Goal: Task Accomplishment & Management: Complete application form

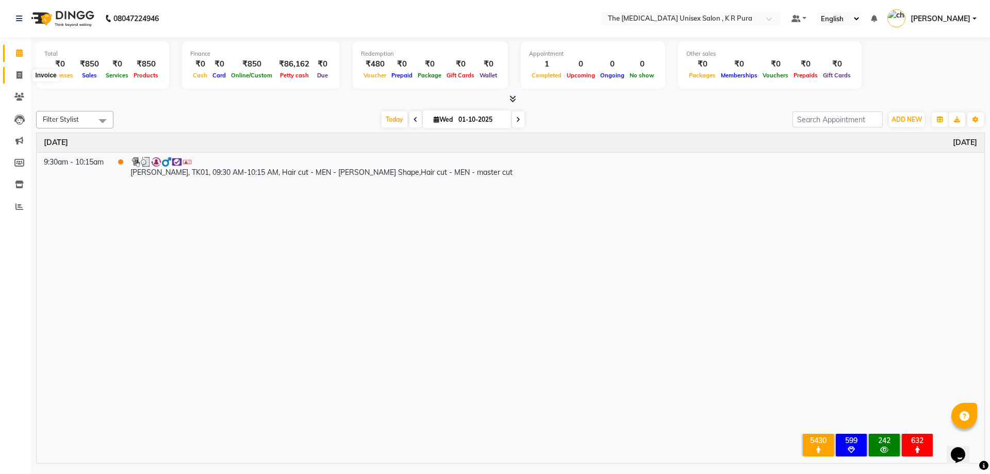
click at [21, 79] on span at bounding box center [19, 76] width 18 height 12
select select "service"
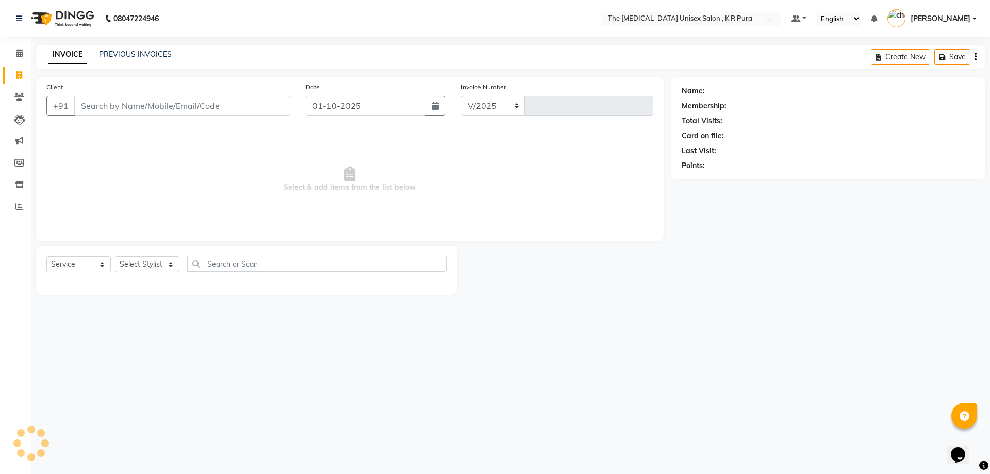
select select "4050"
type input "3136"
click at [109, 105] on input "Client" at bounding box center [182, 106] width 216 height 20
click at [131, 105] on input "Client" at bounding box center [182, 106] width 216 height 20
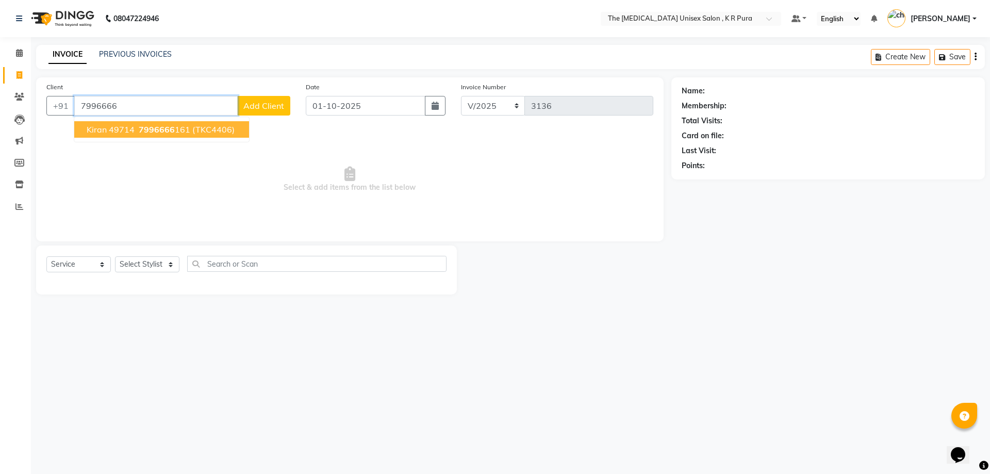
click at [164, 126] on span "7996666" at bounding box center [157, 129] width 36 height 10
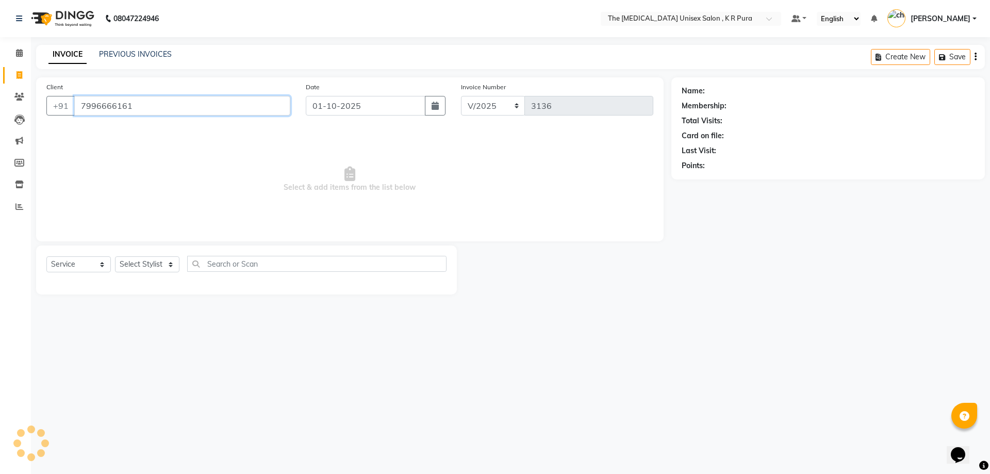
type input "7996666161"
select select "2: Object"
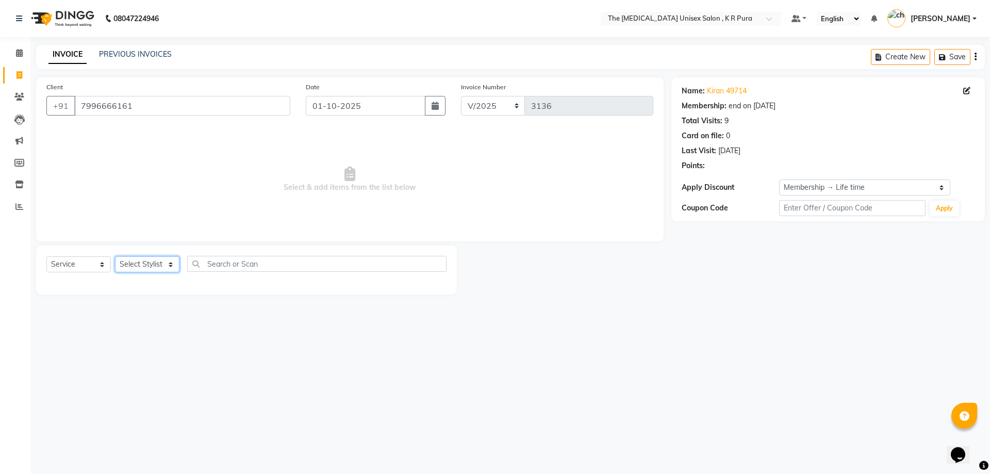
click at [137, 266] on select "Select Stylist [PERSON_NAME] [PERSON_NAME] [PERSON_NAME] [PERSON_NAME]" at bounding box center [147, 264] width 64 height 16
select select "21213"
click at [115, 256] on select "Select Stylist [PERSON_NAME] [PERSON_NAME] [PERSON_NAME] [PERSON_NAME]" at bounding box center [147, 264] width 64 height 16
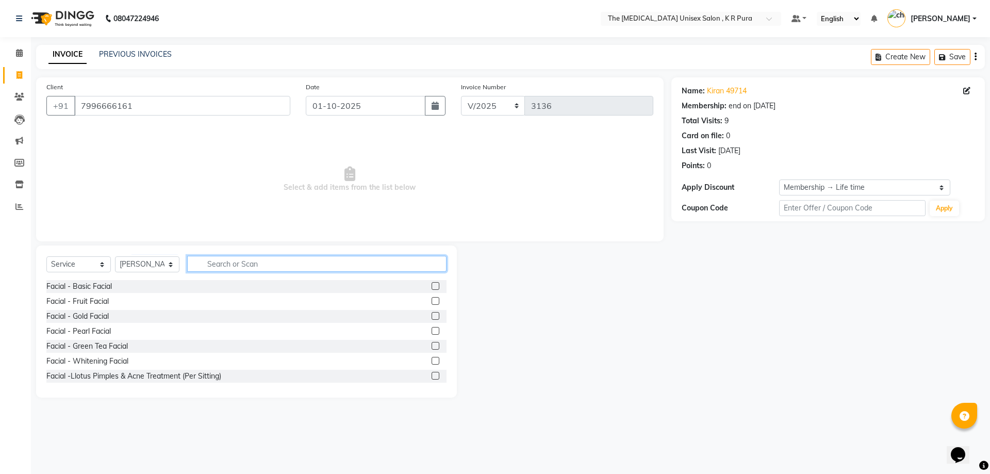
click at [256, 262] on input "text" at bounding box center [316, 264] width 259 height 16
type input "cut"
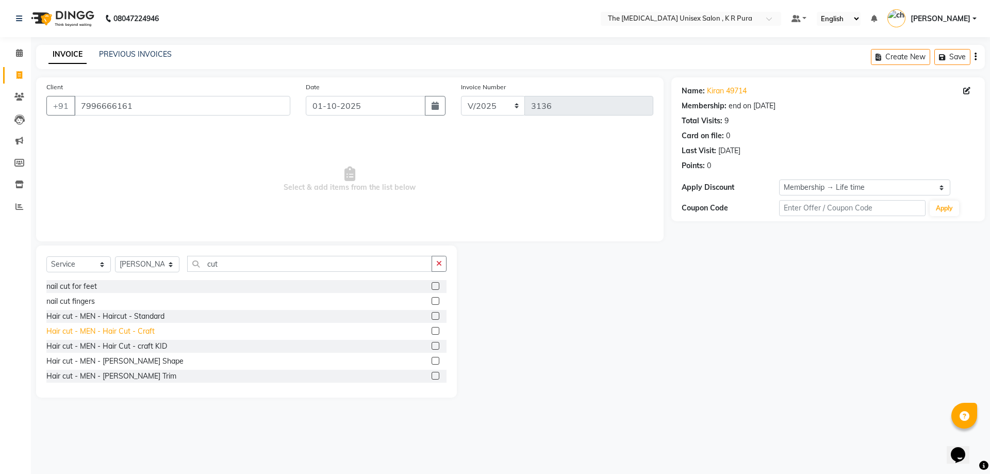
drag, startPoint x: 130, startPoint y: 330, endPoint x: 126, endPoint y: 336, distance: 7.3
click at [129, 331] on div "Hair cut - MEN - Hair Cut - Craft" at bounding box center [100, 331] width 108 height 11
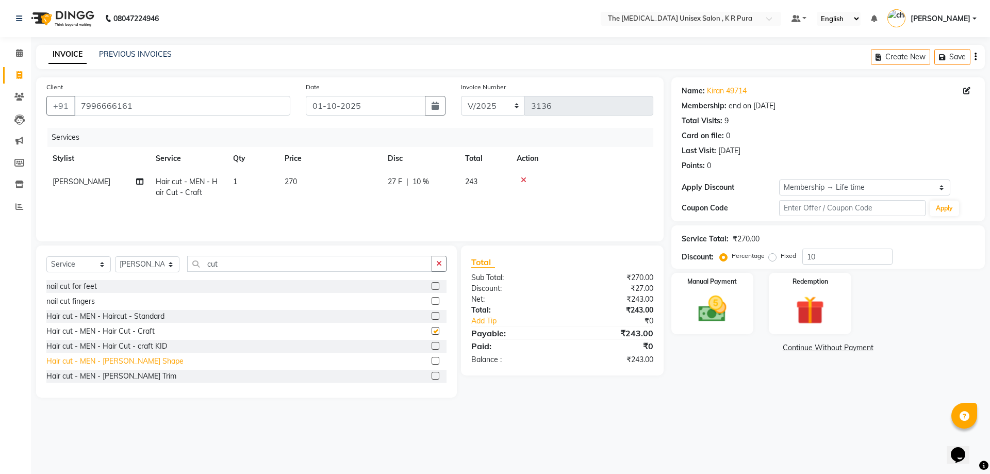
checkbox input "false"
click at [119, 360] on div "Hair cut - MEN - [PERSON_NAME] Shape" at bounding box center [114, 361] width 137 height 11
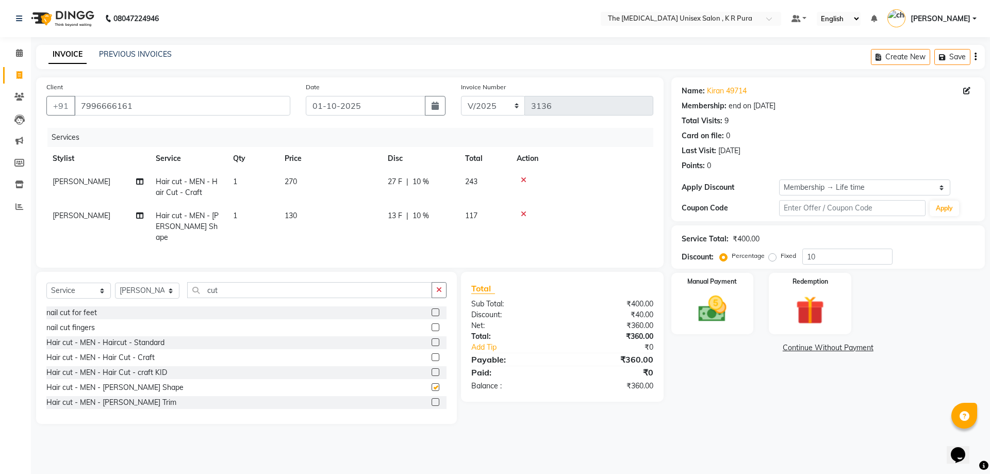
checkbox input "false"
click at [228, 287] on input "cut" at bounding box center [309, 290] width 245 height 16
type input "c"
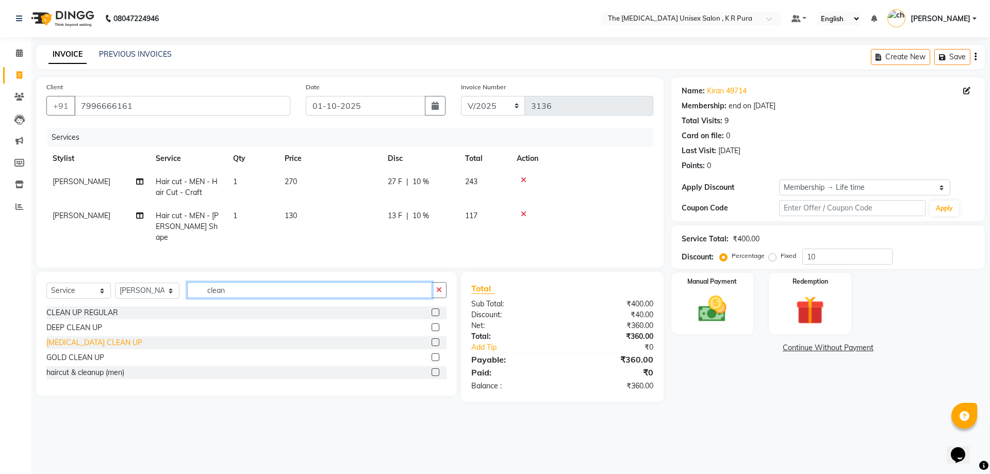
type input "clean"
click at [74, 342] on div "[MEDICAL_DATA] CLEAN UP" at bounding box center [94, 342] width 96 height 11
checkbox input "false"
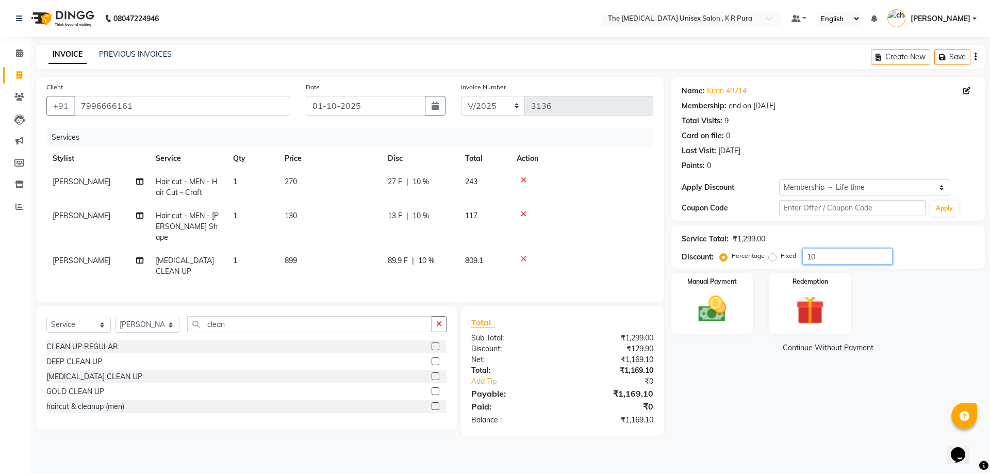
click at [822, 258] on input "10" at bounding box center [847, 256] width 90 height 16
type input "15"
click at [681, 386] on div "Name: [PERSON_NAME] 49714 Membership: end on [DATE] Total Visits: 9 Card on fil…" at bounding box center [831, 256] width 321 height 358
click at [97, 324] on select "Select Service Product Membership Package Voucher Prepaid Gift Card" at bounding box center [78, 324] width 64 height 16
select select "product"
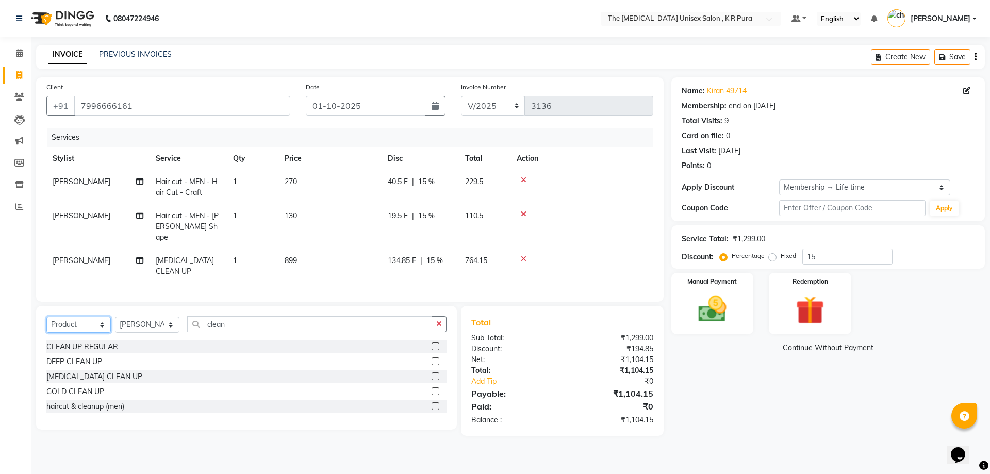
click at [46, 316] on select "Select Service Product Membership Package Voucher Prepaid Gift Card" at bounding box center [78, 324] width 64 height 16
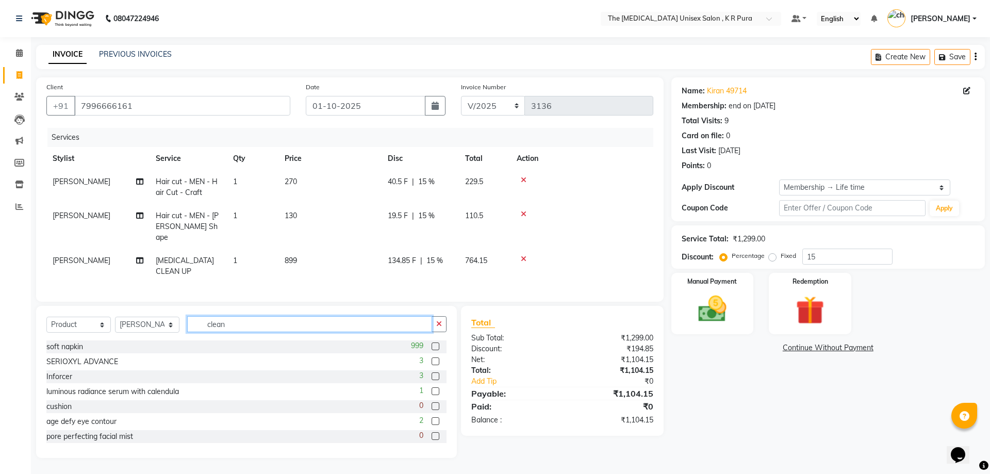
click at [243, 320] on input "clean" at bounding box center [309, 324] width 245 height 16
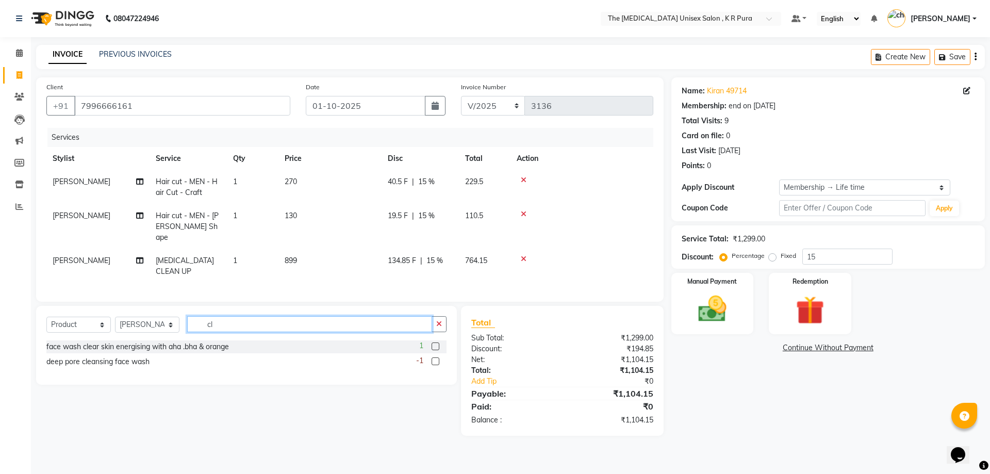
type input "c"
type input "metal"
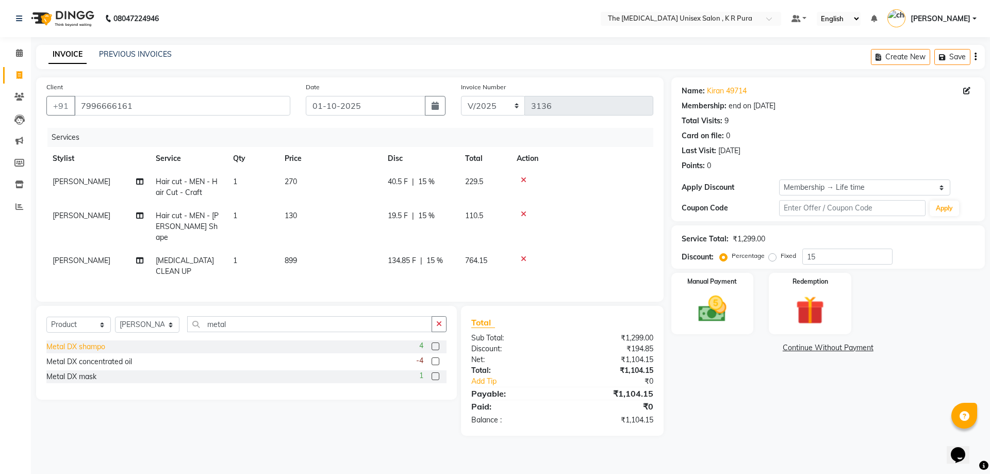
click at [77, 341] on div "Metal DX shampo" at bounding box center [75, 346] width 59 height 11
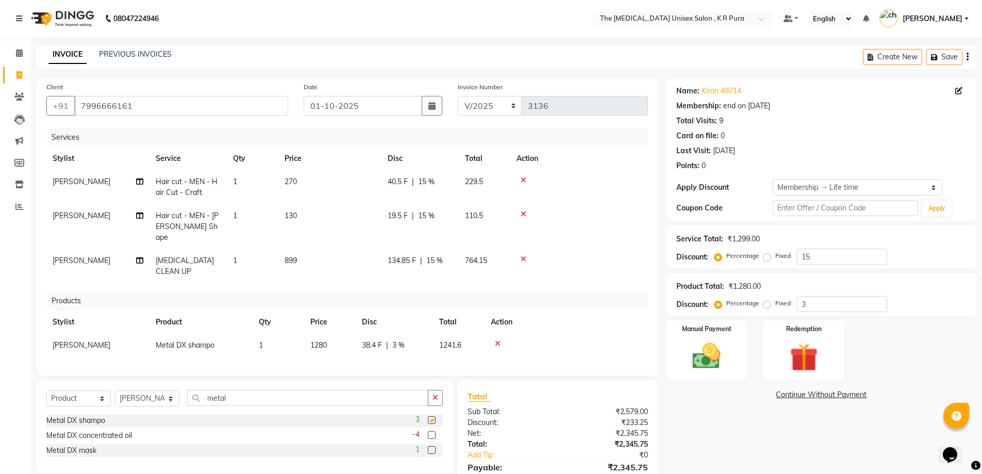
checkbox input "false"
click at [328, 333] on td "1280" at bounding box center [330, 344] width 52 height 23
select select "21213"
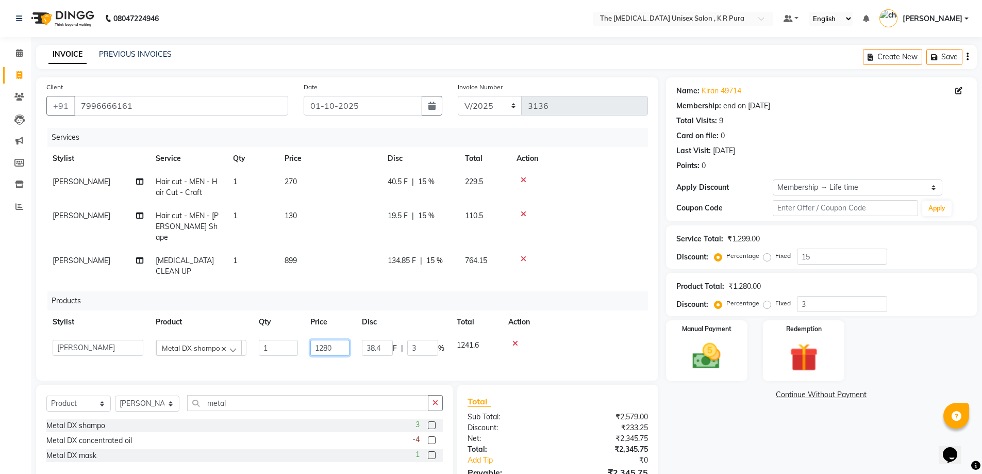
click at [339, 340] on input "1280" at bounding box center [329, 348] width 39 height 16
type input "1490"
click at [233, 396] on input "metal" at bounding box center [307, 403] width 241 height 16
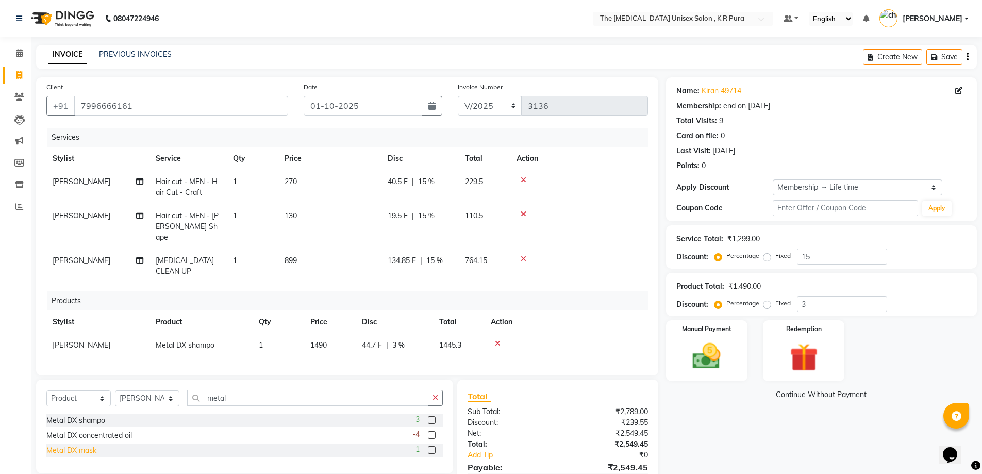
click at [91, 449] on div "Metal DX mask" at bounding box center [71, 450] width 50 height 11
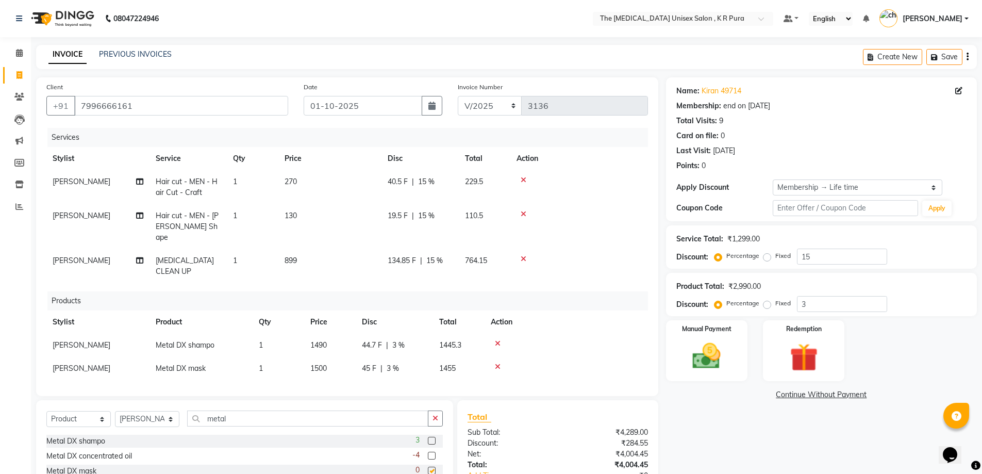
checkbox input "false"
click at [342, 359] on td "1500" at bounding box center [330, 368] width 52 height 23
select select "21213"
click at [340, 363] on input "1500" at bounding box center [329, 371] width 39 height 16
type input "1600"
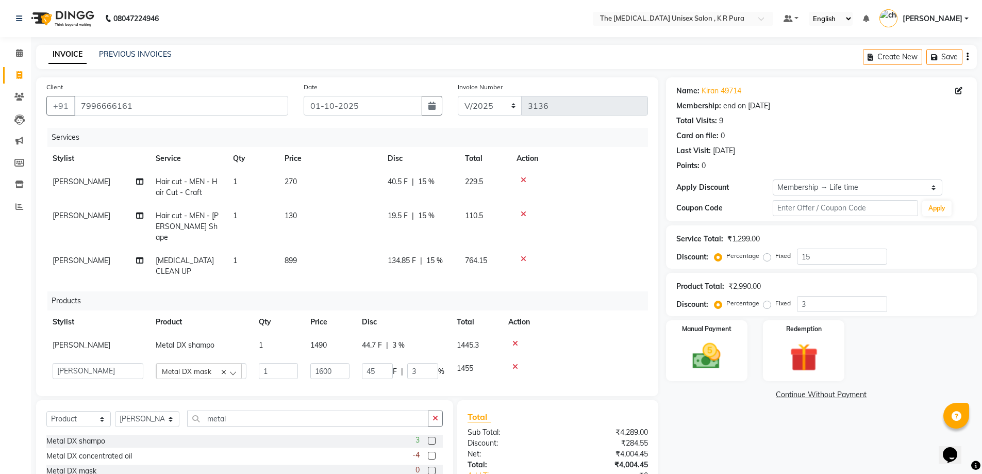
drag, startPoint x: 698, startPoint y: 431, endPoint x: 700, endPoint y: 452, distance: 21.3
click at [702, 432] on div "Name: [PERSON_NAME] 49714 Membership: end on [DATE] Total Visits: 9 Card on fil…" at bounding box center [825, 303] width 319 height 453
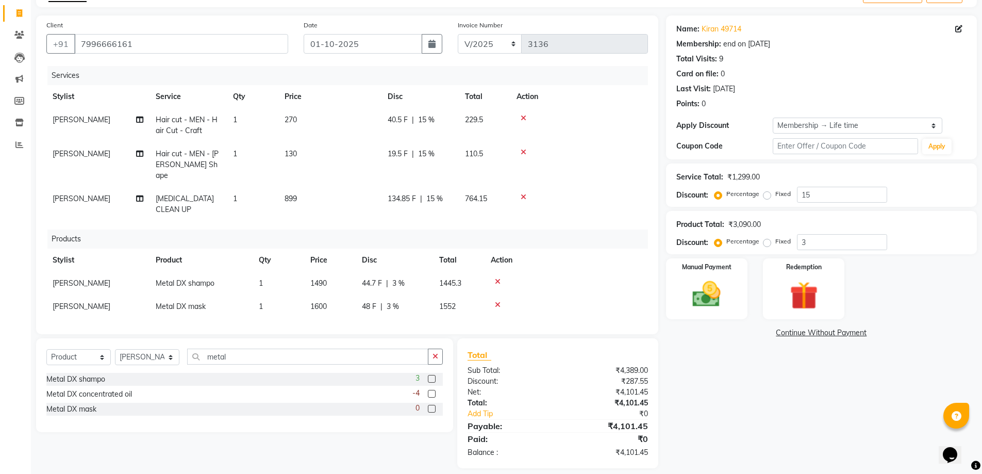
scroll to position [63, 0]
click at [724, 300] on img at bounding box center [706, 293] width 47 height 34
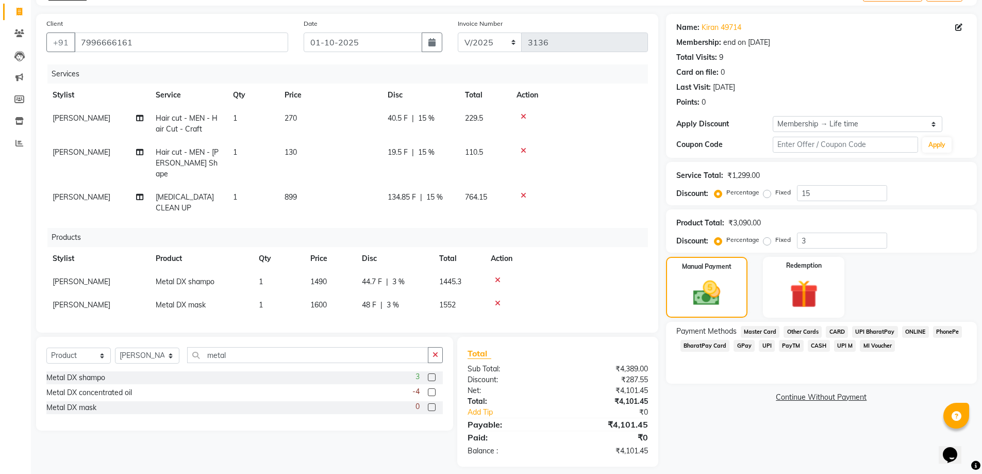
click at [951, 332] on span "PhonePe" at bounding box center [947, 332] width 29 height 12
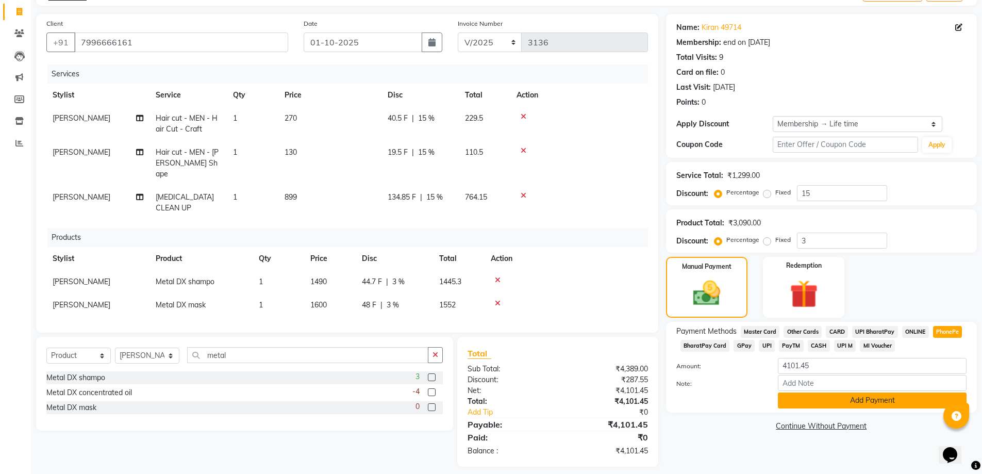
click at [860, 400] on button "Add Payment" at bounding box center [872, 400] width 189 height 16
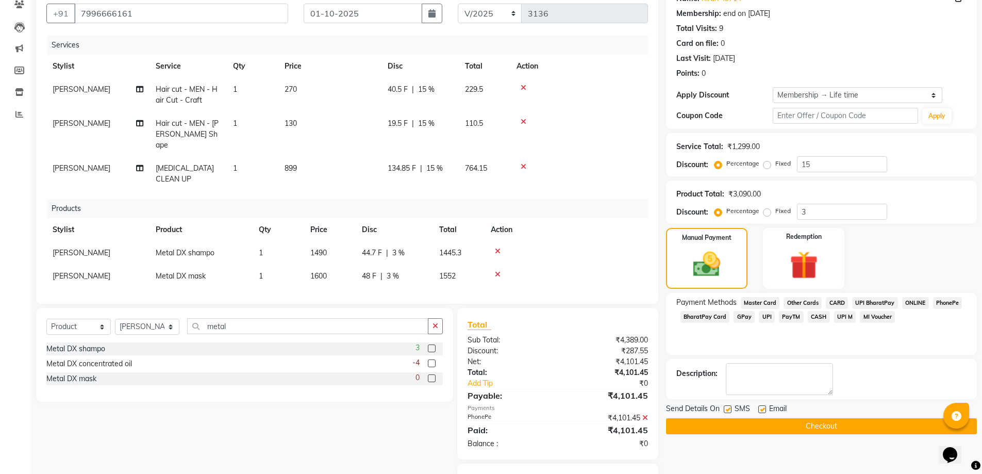
scroll to position [115, 0]
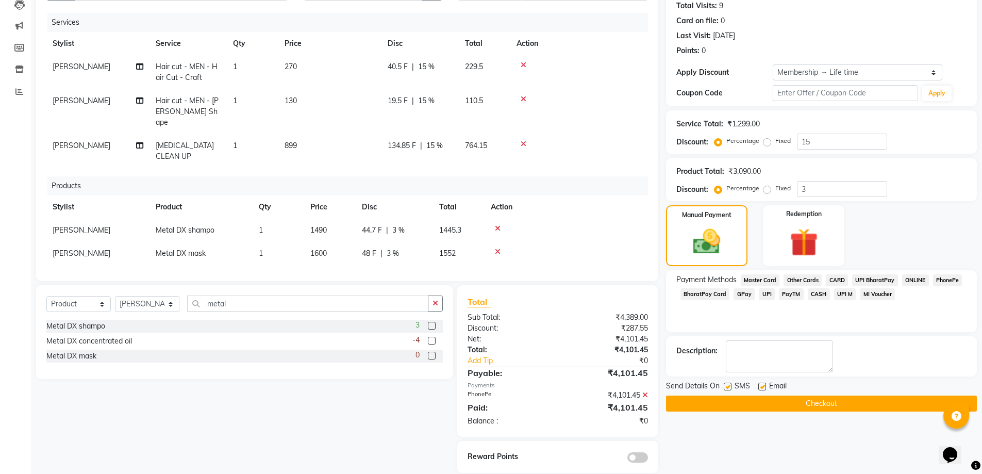
click at [823, 402] on button "Checkout" at bounding box center [821, 403] width 311 height 16
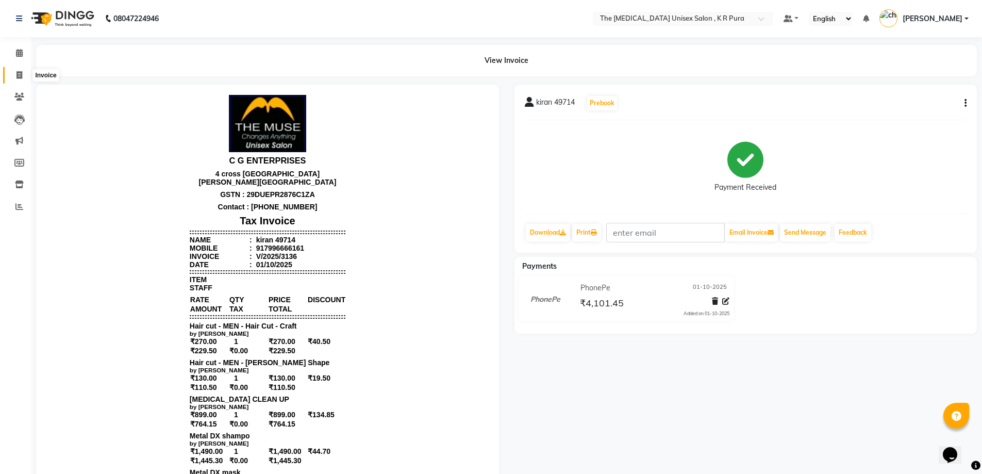
click at [20, 73] on icon at bounding box center [19, 75] width 6 height 8
select select "service"
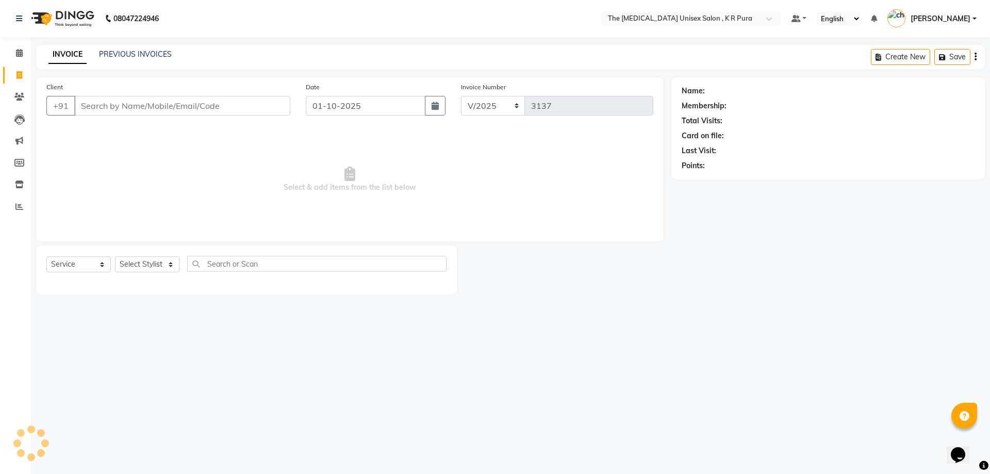
click at [141, 106] on input "Client" at bounding box center [182, 106] width 216 height 20
type input "8"
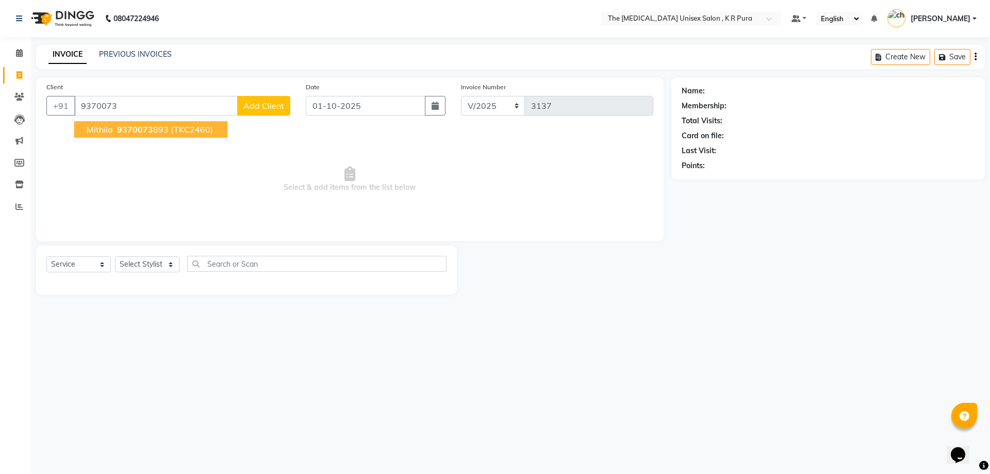
click at [156, 133] on ngb-highlight "9370073 893" at bounding box center [142, 129] width 54 height 10
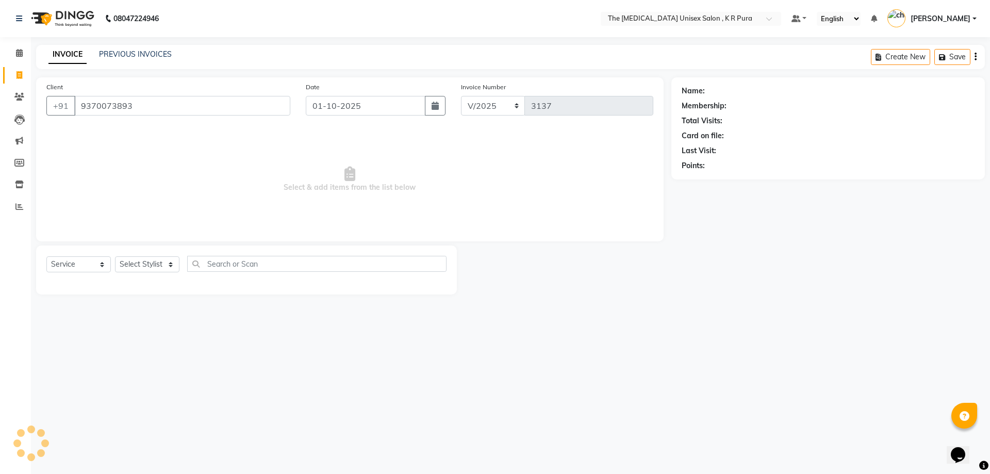
type input "9370073893"
select select "1: Object"
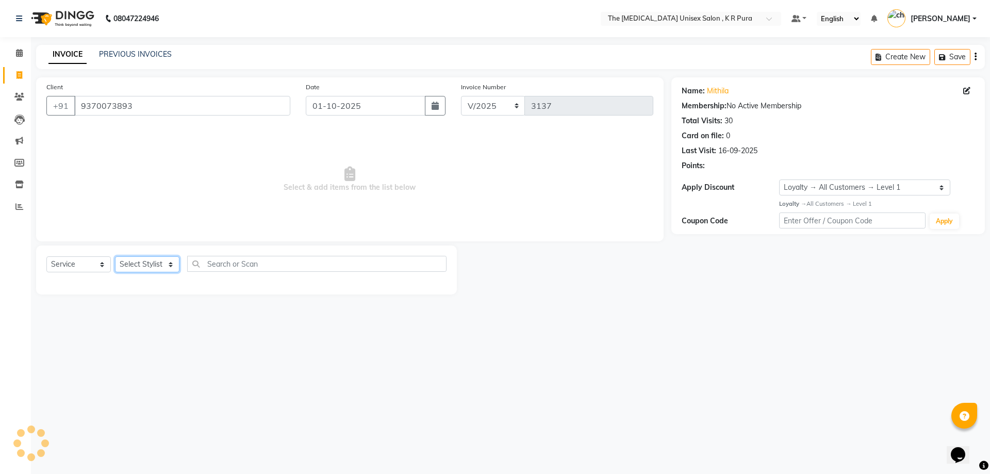
click at [135, 258] on select "Select Stylist [PERSON_NAME] [PERSON_NAME] [PERSON_NAME] [PERSON_NAME]" at bounding box center [147, 264] width 64 height 16
select select "86389"
click at [115, 256] on select "Select Stylist [PERSON_NAME] [PERSON_NAME] [PERSON_NAME] [PERSON_NAME]" at bounding box center [147, 264] width 64 height 16
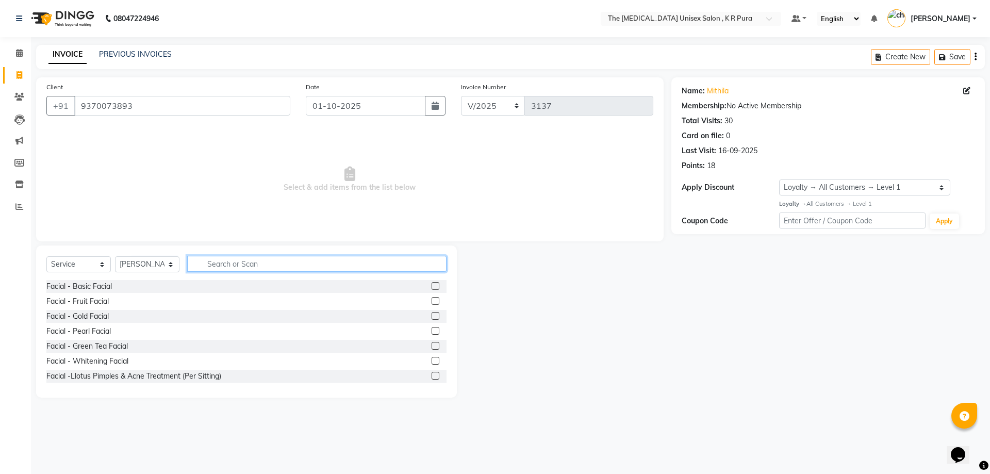
click at [229, 263] on input "text" at bounding box center [316, 264] width 259 height 16
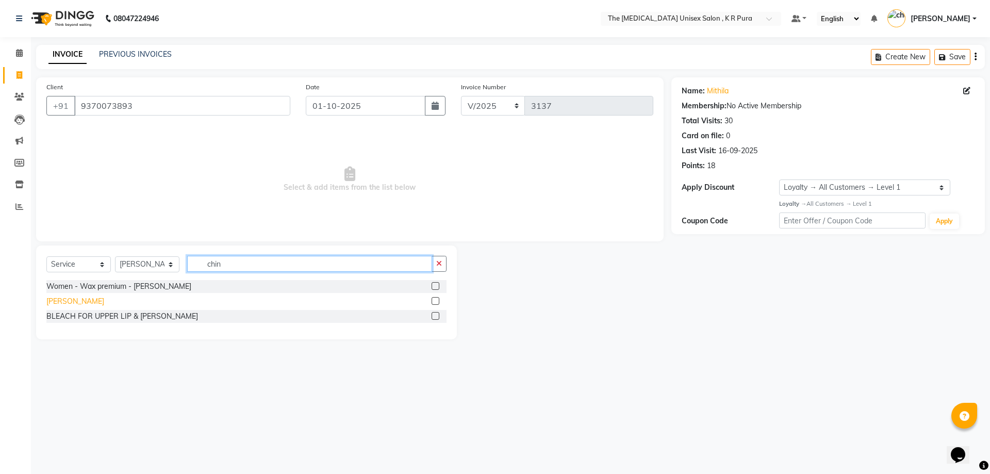
type input "chin"
click at [58, 303] on div "[PERSON_NAME]" at bounding box center [75, 301] width 58 height 11
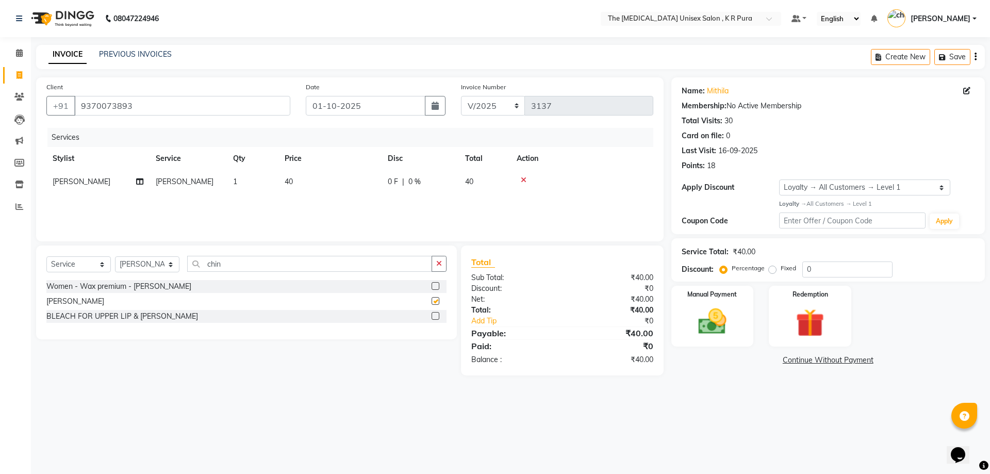
checkbox input "false"
drag, startPoint x: 220, startPoint y: 264, endPoint x: 246, endPoint y: 259, distance: 26.4
click at [243, 259] on input "chin" at bounding box center [309, 264] width 245 height 16
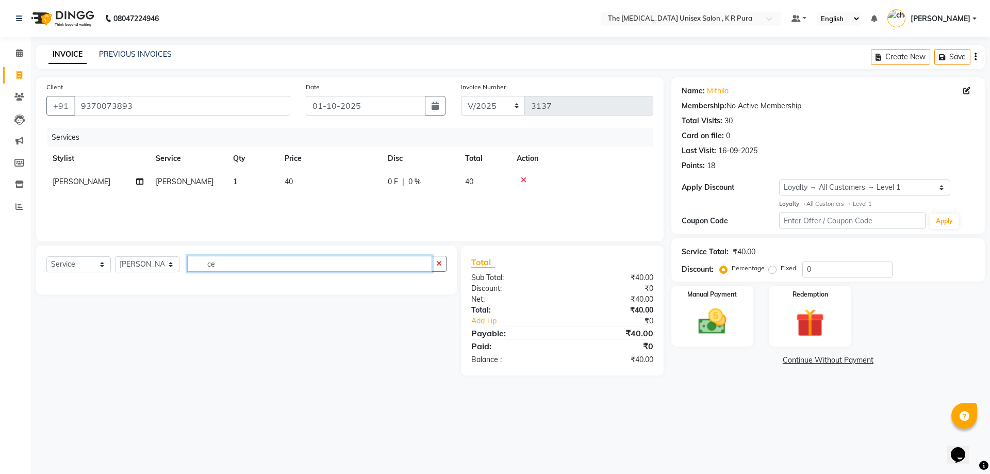
type input "c"
type input "eye"
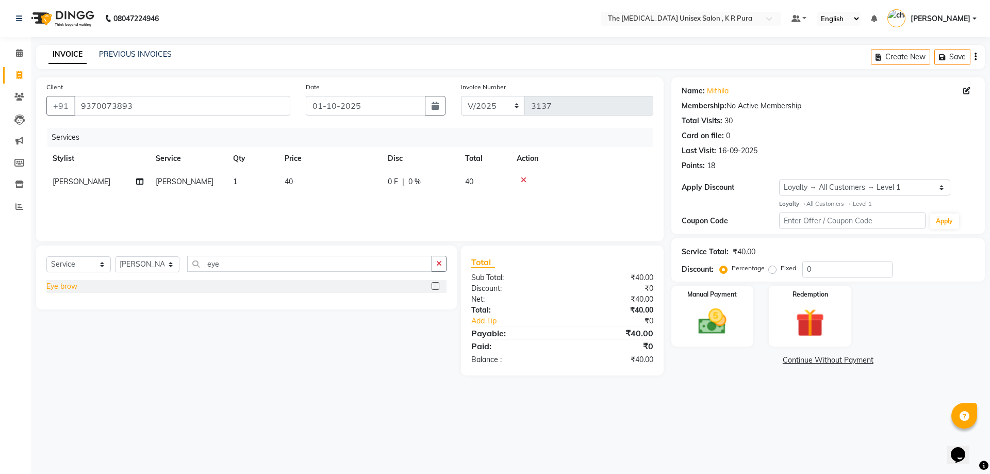
click at [62, 288] on div "Eye brow" at bounding box center [61, 286] width 31 height 11
checkbox input "false"
click at [744, 333] on div "Manual Payment" at bounding box center [712, 315] width 86 height 63
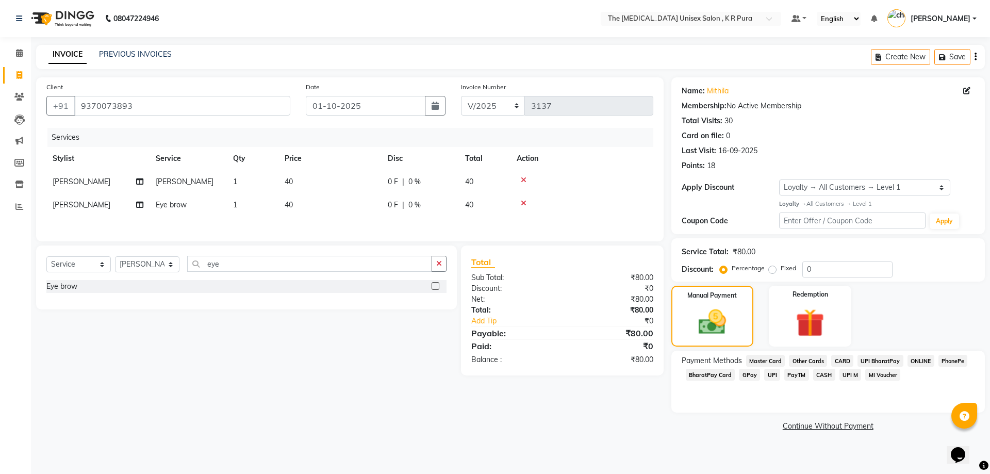
click at [961, 359] on span "PhonePe" at bounding box center [952, 361] width 29 height 12
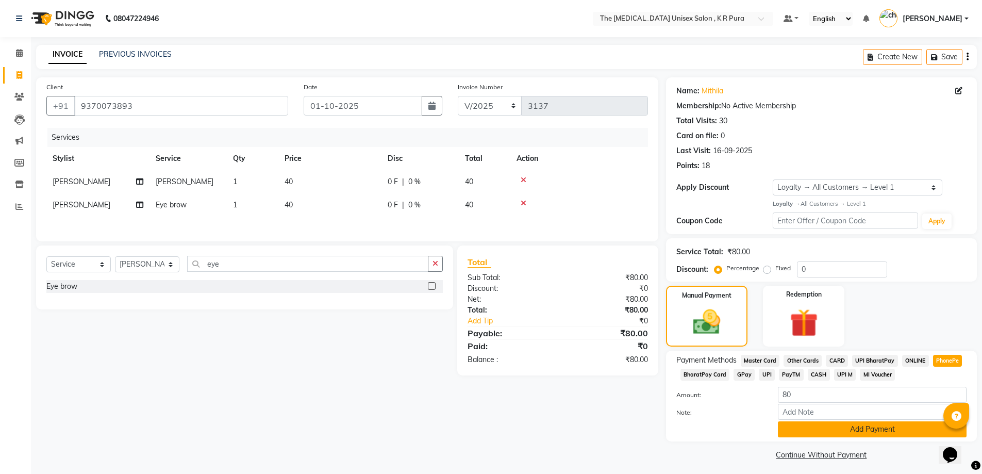
click at [881, 430] on button "Add Payment" at bounding box center [872, 429] width 189 height 16
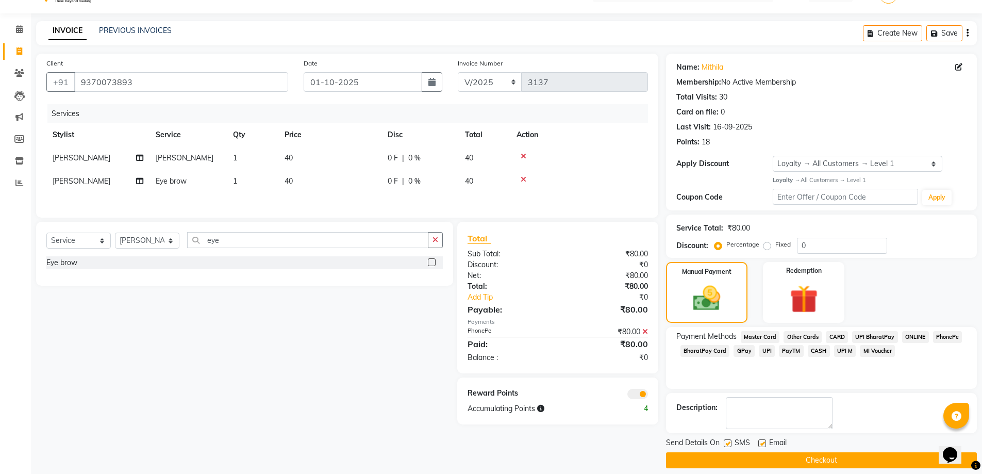
scroll to position [34, 0]
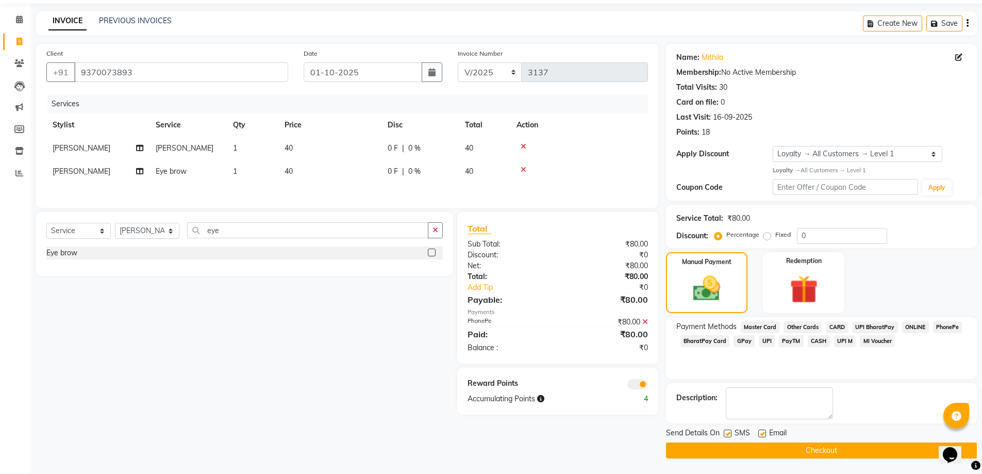
click at [838, 447] on button "Checkout" at bounding box center [821, 450] width 311 height 16
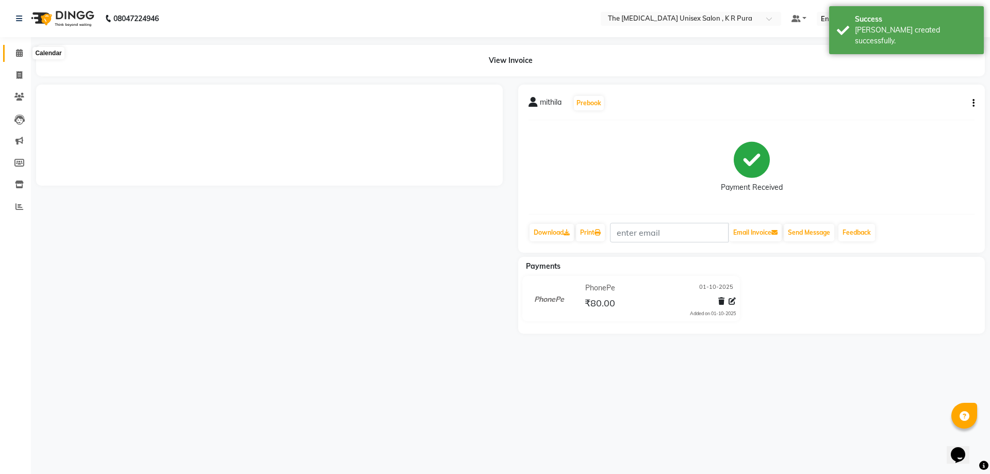
click at [13, 56] on span at bounding box center [19, 53] width 18 height 12
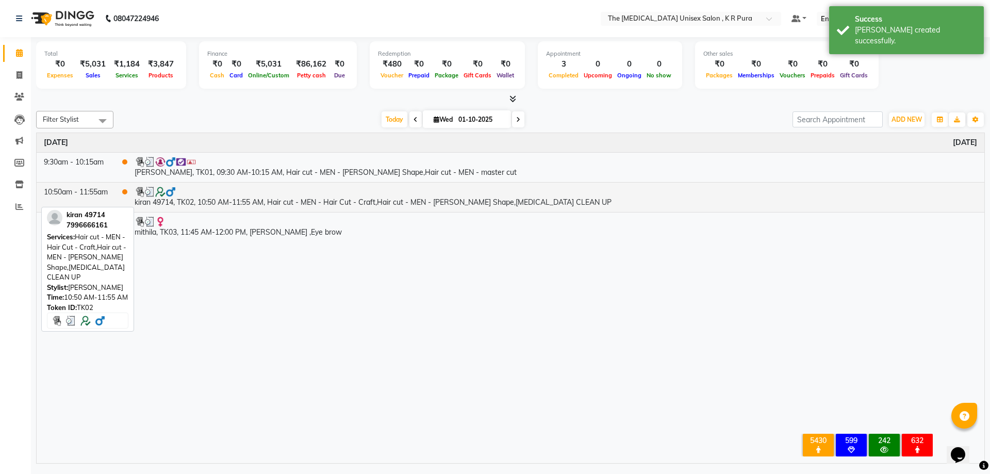
click at [208, 189] on div at bounding box center [556, 192] width 842 height 10
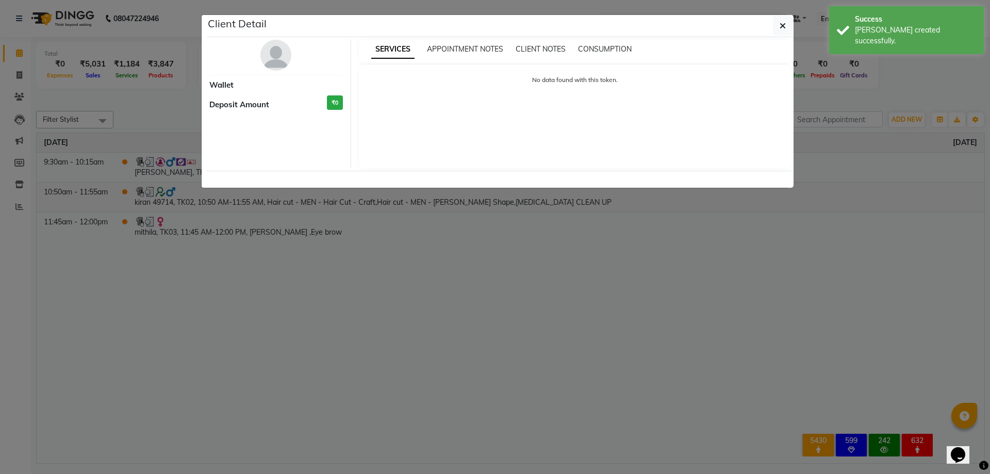
select select "3"
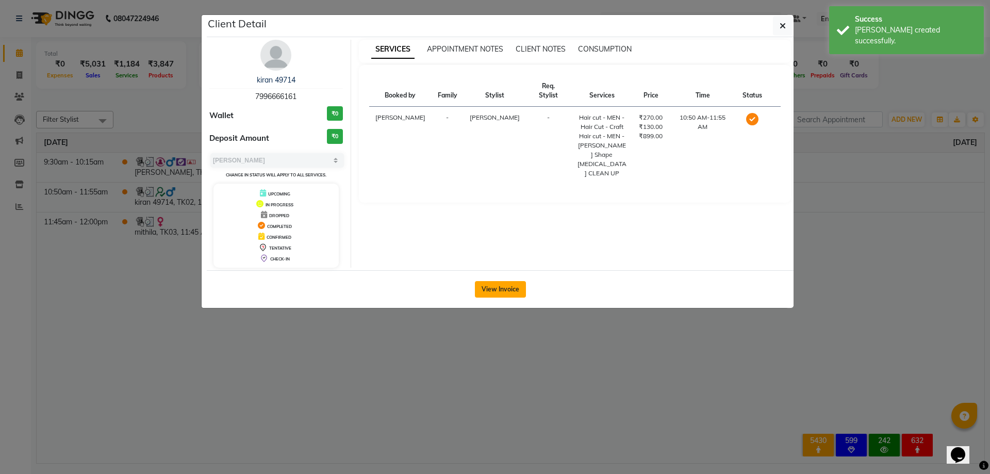
click at [498, 287] on button "View Invoice" at bounding box center [500, 289] width 51 height 16
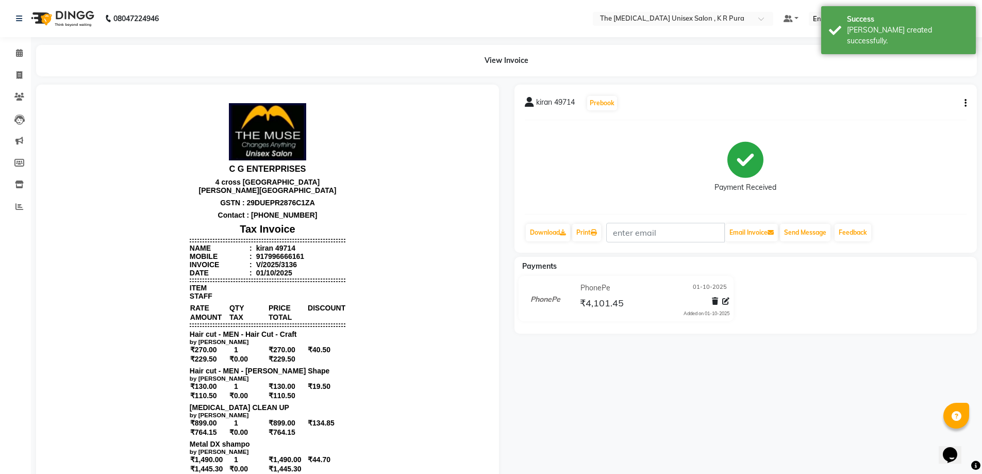
click at [966, 103] on icon "button" at bounding box center [965, 103] width 2 height 1
click at [885, 113] on div "Edit Item Staff" at bounding box center [914, 109] width 71 height 13
select select "21213"
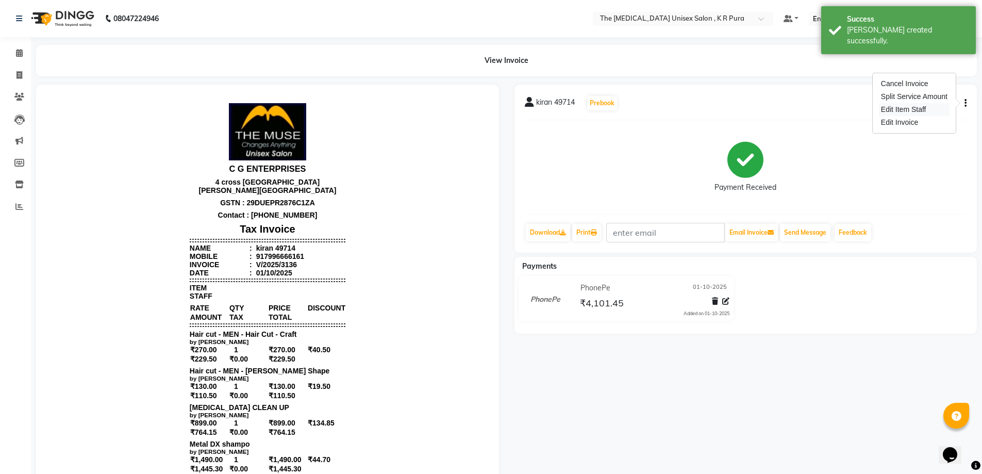
select select "21213"
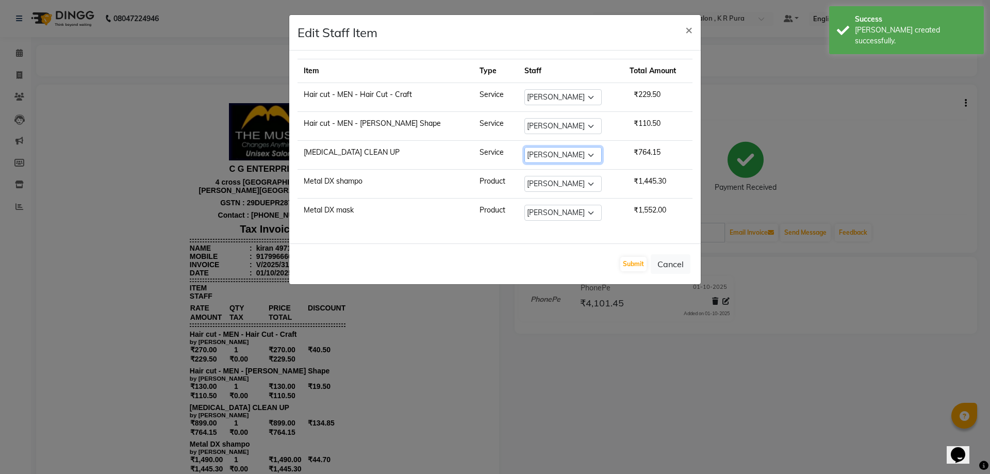
click at [547, 153] on select "Select [PERSON_NAME] kunti [PERSON_NAME] [PERSON_NAME] [PERSON_NAME]" at bounding box center [562, 155] width 77 height 16
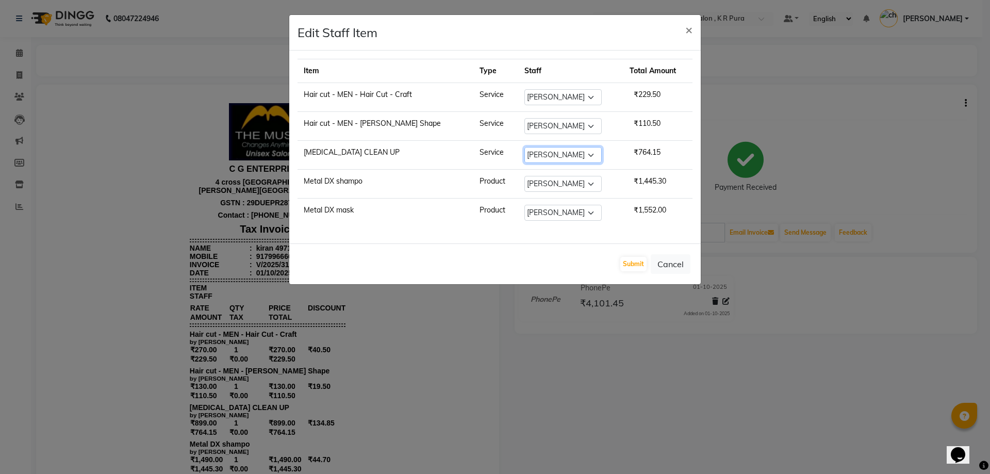
select select "86389"
click at [524, 147] on select "Select [PERSON_NAME] kunti [PERSON_NAME] [PERSON_NAME] [PERSON_NAME]" at bounding box center [562, 155] width 77 height 16
click at [531, 178] on select "Select [PERSON_NAME] kunti [PERSON_NAME] [PERSON_NAME] [PERSON_NAME]" at bounding box center [562, 184] width 77 height 16
select select "21266"
click at [524, 176] on select "Select [PERSON_NAME] kunti [PERSON_NAME] [PERSON_NAME] [PERSON_NAME]" at bounding box center [562, 184] width 77 height 16
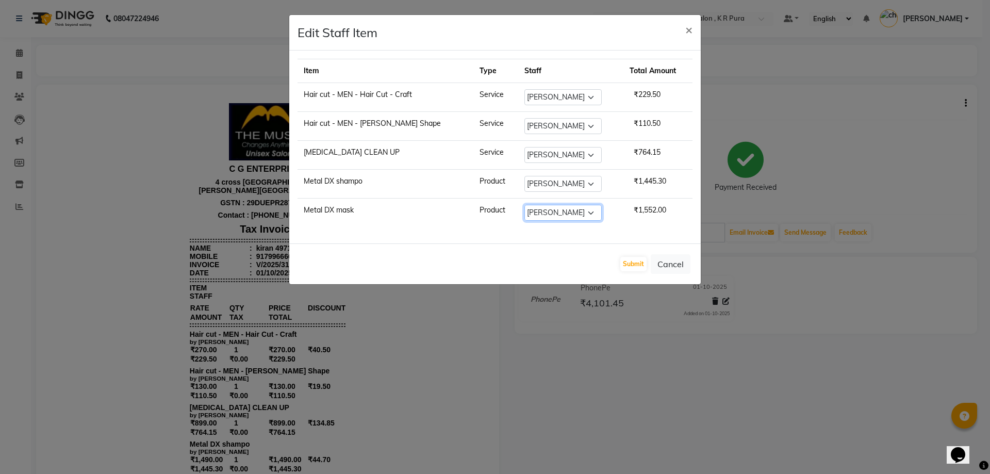
click at [531, 215] on select "Select [PERSON_NAME] kunti [PERSON_NAME] [PERSON_NAME] [PERSON_NAME]" at bounding box center [562, 213] width 77 height 16
select select "21266"
click at [524, 205] on select "Select [PERSON_NAME] kunti [PERSON_NAME] [PERSON_NAME] [PERSON_NAME]" at bounding box center [562, 213] width 77 height 16
click at [634, 258] on button "Submit" at bounding box center [633, 264] width 26 height 14
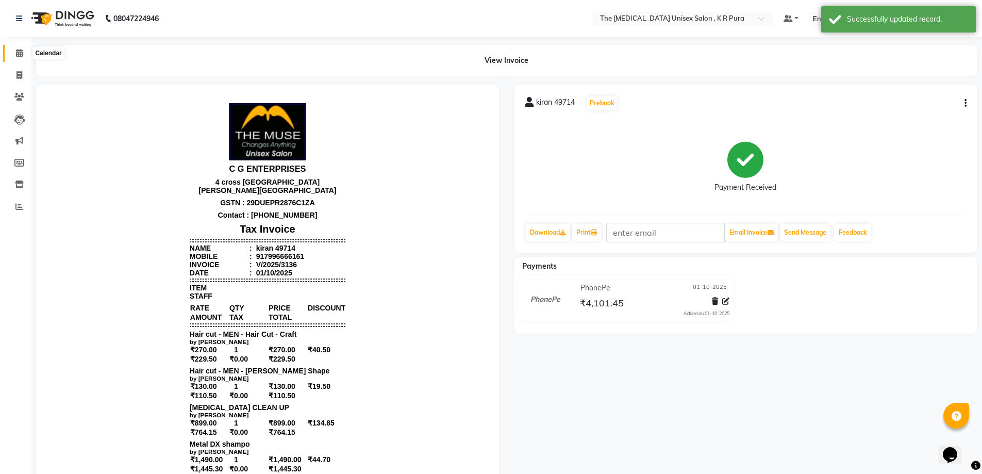
drag, startPoint x: 15, startPoint y: 47, endPoint x: 0, endPoint y: 22, distance: 29.6
click at [16, 47] on link "Calendar" at bounding box center [15, 53] width 25 height 17
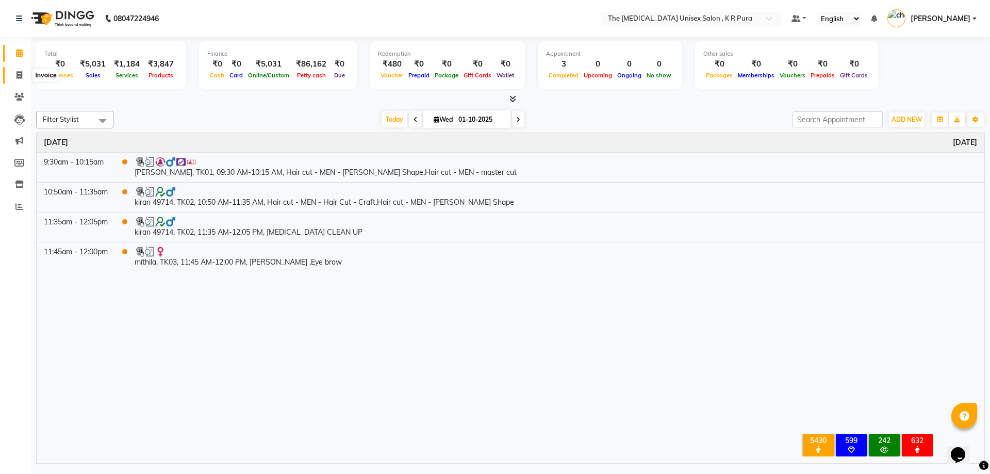
click at [16, 71] on icon at bounding box center [19, 75] width 6 height 8
select select "service"
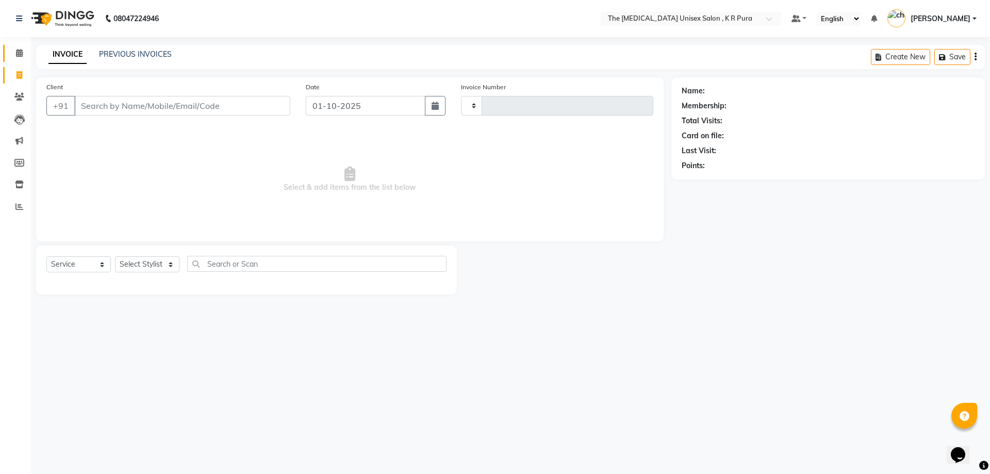
type input "3138"
click at [115, 100] on input "Client" at bounding box center [182, 106] width 216 height 20
select select "4050"
click at [166, 100] on input "Client" at bounding box center [182, 106] width 216 height 20
click at [143, 113] on input "Client" at bounding box center [182, 106] width 216 height 20
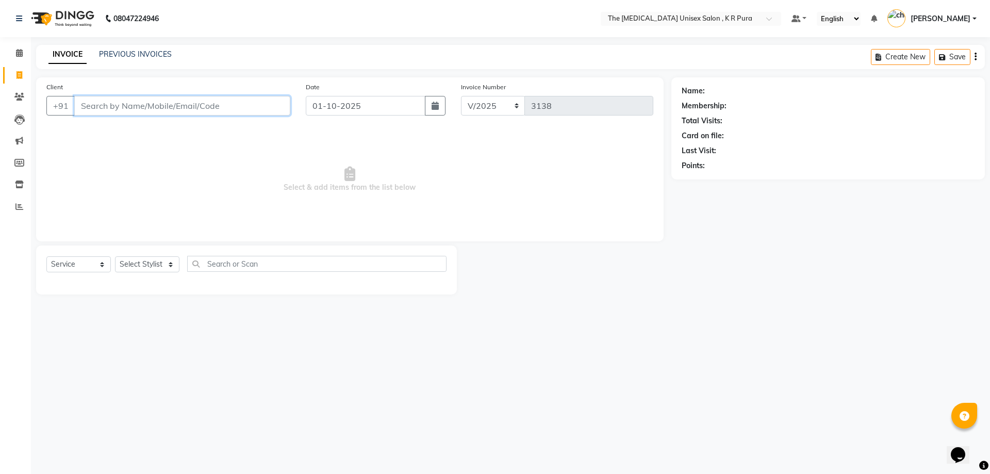
click at [195, 105] on input "Client" at bounding box center [182, 106] width 216 height 20
type input "991635555"
click at [259, 99] on button "Add Client" at bounding box center [263, 106] width 53 height 20
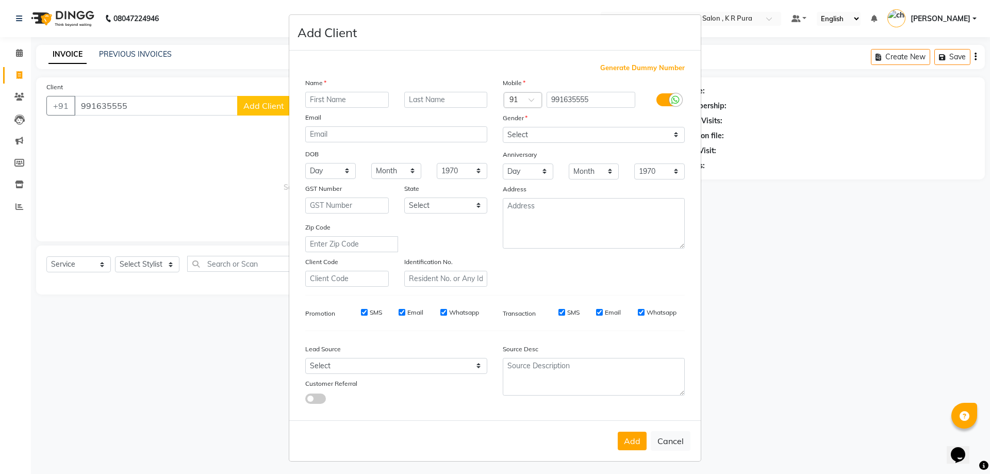
click at [370, 101] on input "text" at bounding box center [346, 100] width 83 height 16
type input "[PERSON_NAME]"
click at [628, 135] on select "Select [DEMOGRAPHIC_DATA] [DEMOGRAPHIC_DATA] Other Prefer Not To Say" at bounding box center [594, 135] width 182 height 16
select select "[DEMOGRAPHIC_DATA]"
click at [503, 127] on select "Select [DEMOGRAPHIC_DATA] [DEMOGRAPHIC_DATA] Other Prefer Not To Say" at bounding box center [594, 135] width 182 height 16
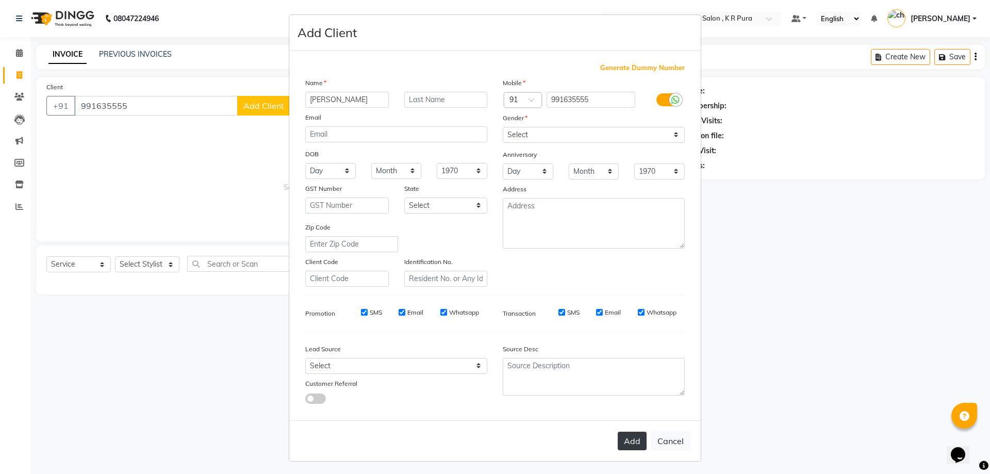
click at [637, 432] on button "Add" at bounding box center [631, 440] width 29 height 19
click at [141, 255] on ngb-modal-window "Add Client Generate Dummy Number Name [PERSON_NAME] Email DOB Day 01 02 03 04 0…" at bounding box center [495, 237] width 990 height 474
click at [145, 259] on ngb-modal-window "Add Client Generate Dummy Number Name [PERSON_NAME] Email DOB Day 01 02 03 04 0…" at bounding box center [495, 237] width 990 height 474
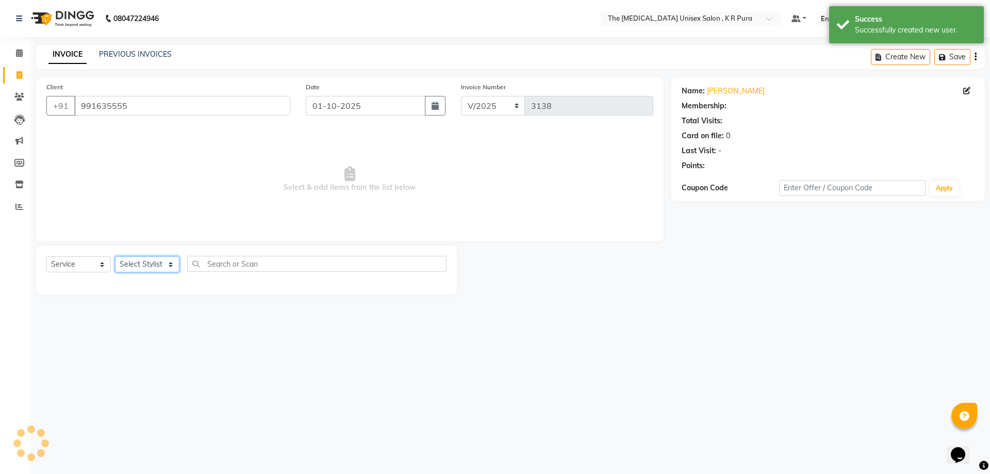
click at [154, 259] on select "Select Stylist [PERSON_NAME] [PERSON_NAME] [PERSON_NAME] [PERSON_NAME]" at bounding box center [147, 264] width 64 height 16
select select "1: Object"
select select "21213"
click at [115, 256] on select "Select Stylist [PERSON_NAME] [PERSON_NAME] [PERSON_NAME] [PERSON_NAME]" at bounding box center [147, 264] width 64 height 16
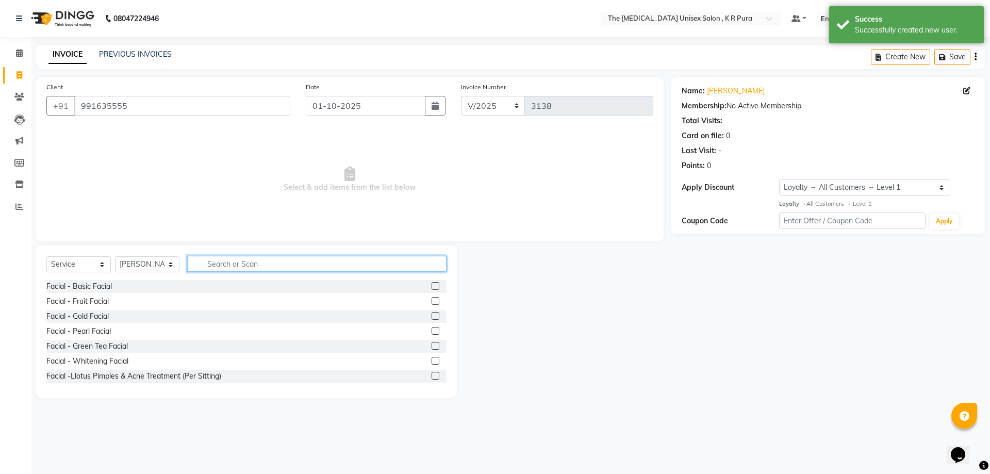
click at [224, 264] on input "text" at bounding box center [316, 264] width 259 height 16
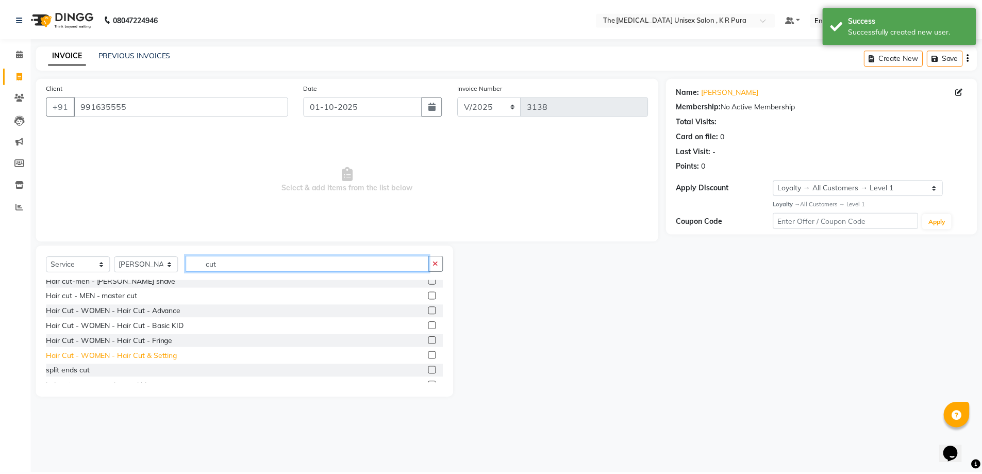
scroll to position [206, 0]
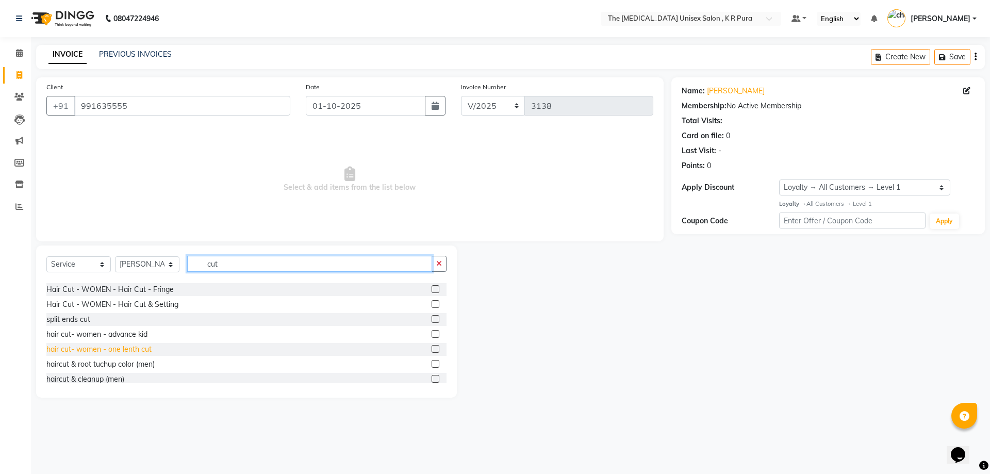
type input "cut"
click at [133, 353] on div "hair cut- women - one lenth cut" at bounding box center [98, 349] width 105 height 11
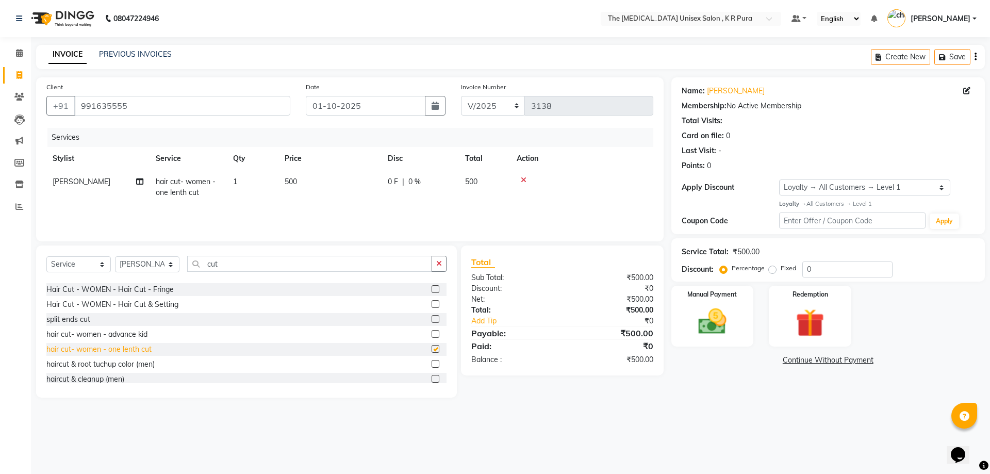
checkbox input "false"
click at [298, 181] on td "500" at bounding box center [329, 187] width 103 height 34
select select "21213"
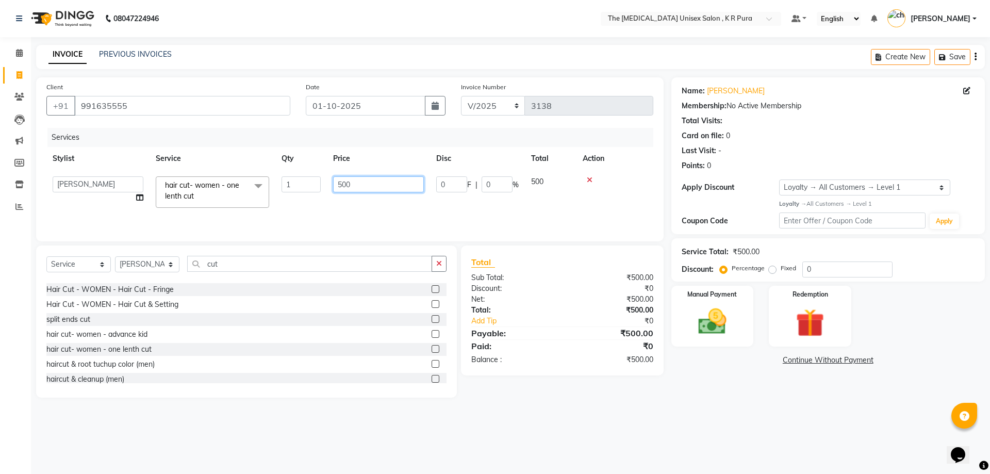
click at [339, 185] on input "500" at bounding box center [378, 184] width 91 height 16
click at [343, 188] on input "500" at bounding box center [378, 184] width 91 height 16
click at [341, 189] on input "500" at bounding box center [378, 184] width 91 height 16
type input "800"
click at [740, 433] on div "08047224946 Select Location × The [MEDICAL_DATA] Unisex Salon , K R Pura Defaul…" at bounding box center [495, 237] width 990 height 474
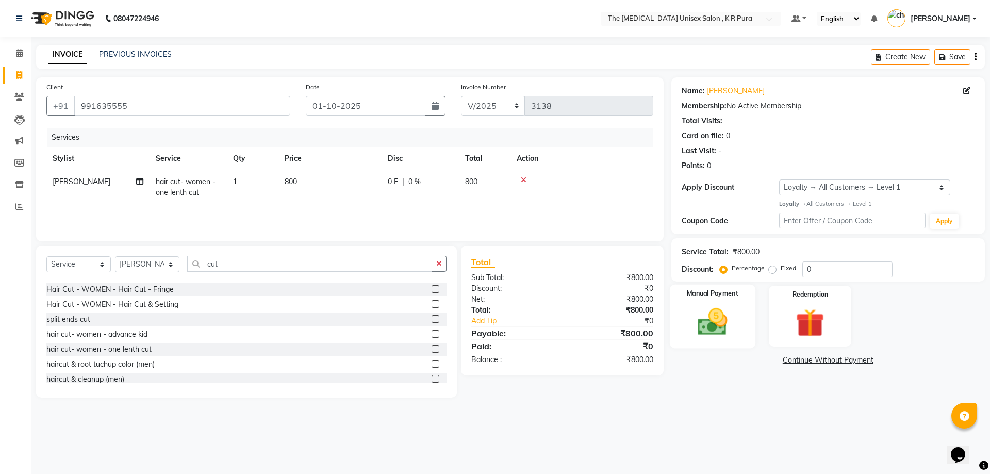
click at [705, 314] on img at bounding box center [712, 322] width 48 height 34
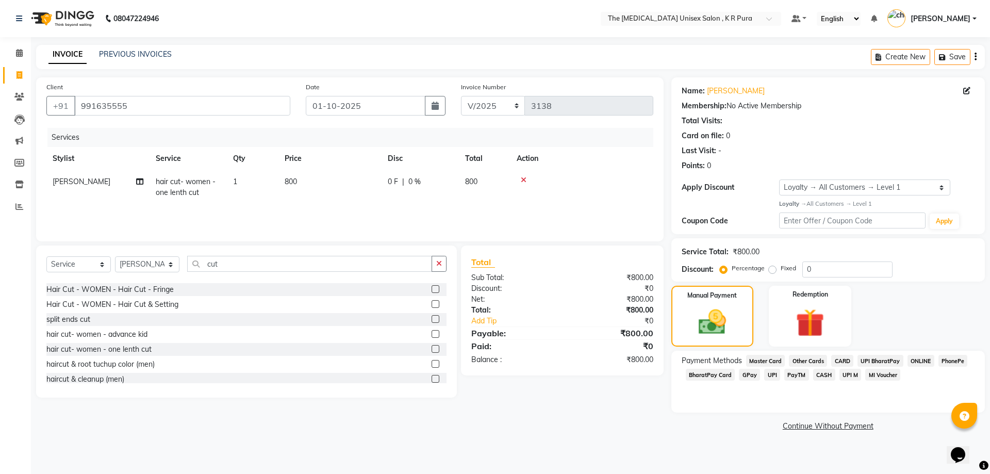
click at [951, 363] on span "PhonePe" at bounding box center [952, 361] width 29 height 12
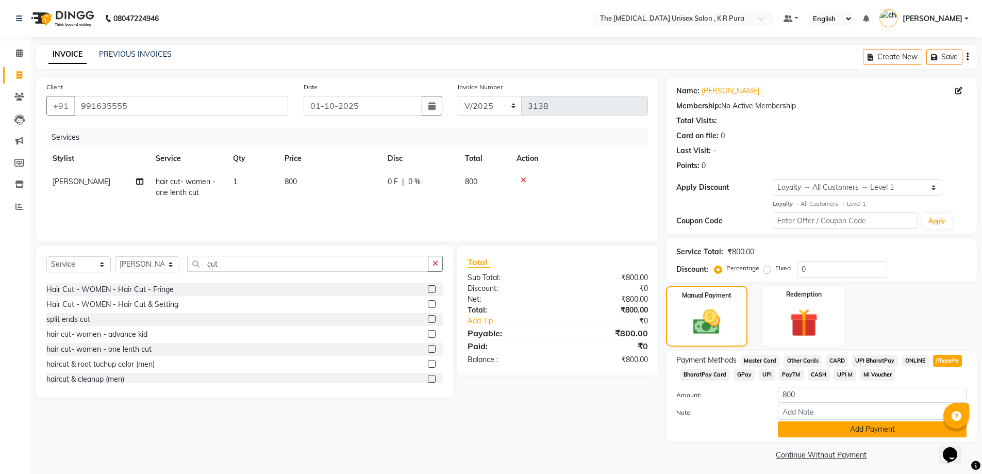
click at [904, 424] on button "Add Payment" at bounding box center [872, 429] width 189 height 16
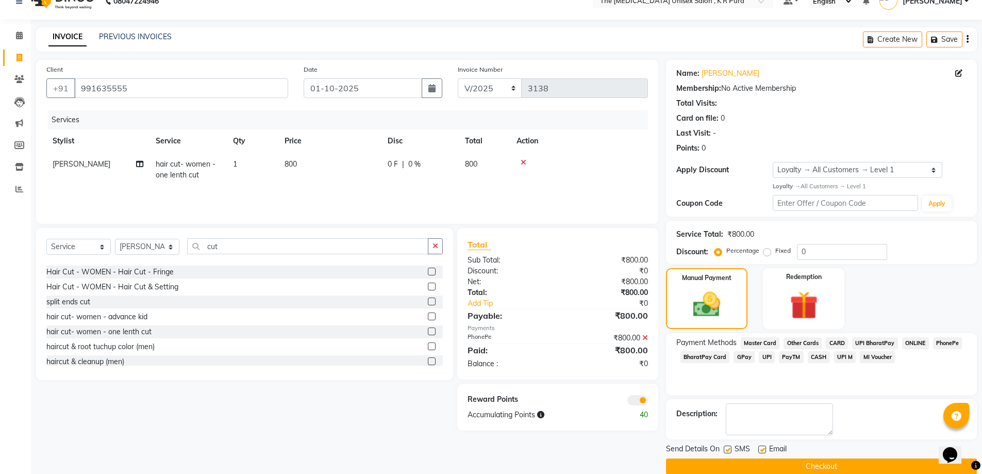
scroll to position [34, 0]
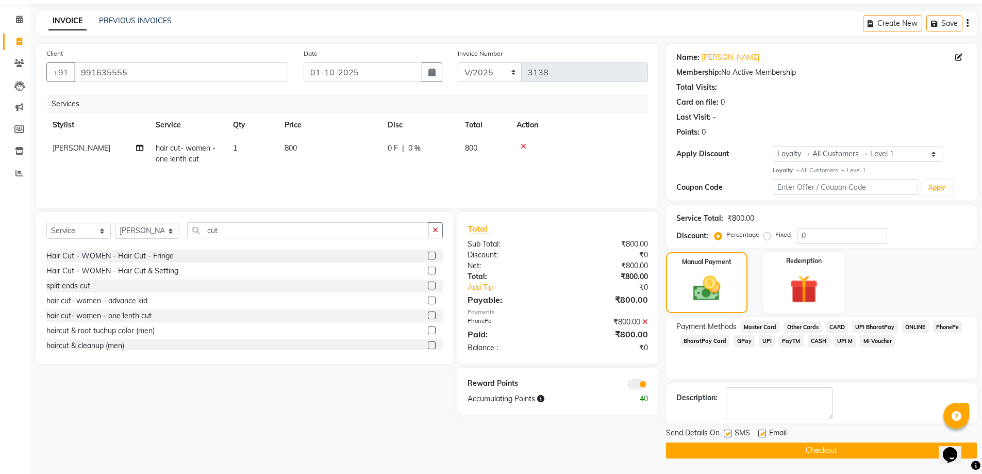
click at [873, 455] on button "Checkout" at bounding box center [821, 450] width 311 height 16
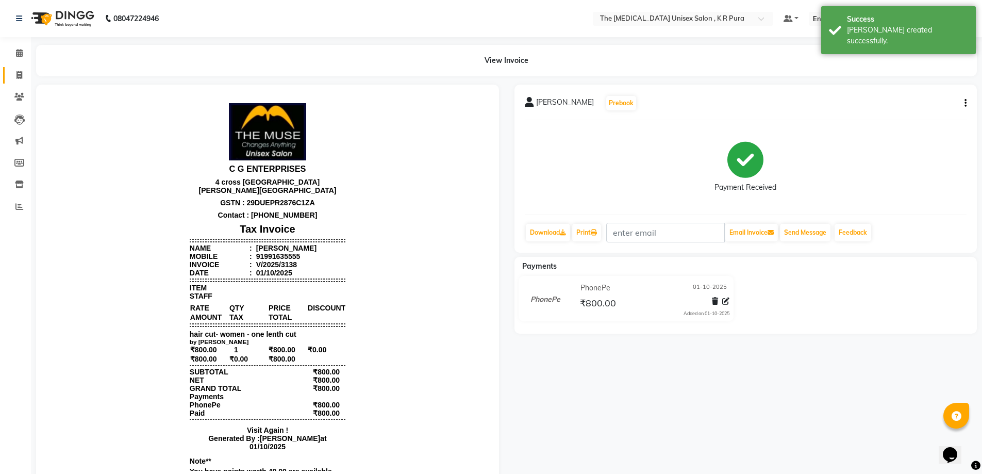
click at [14, 68] on link "Invoice" at bounding box center [15, 75] width 25 height 17
select select "service"
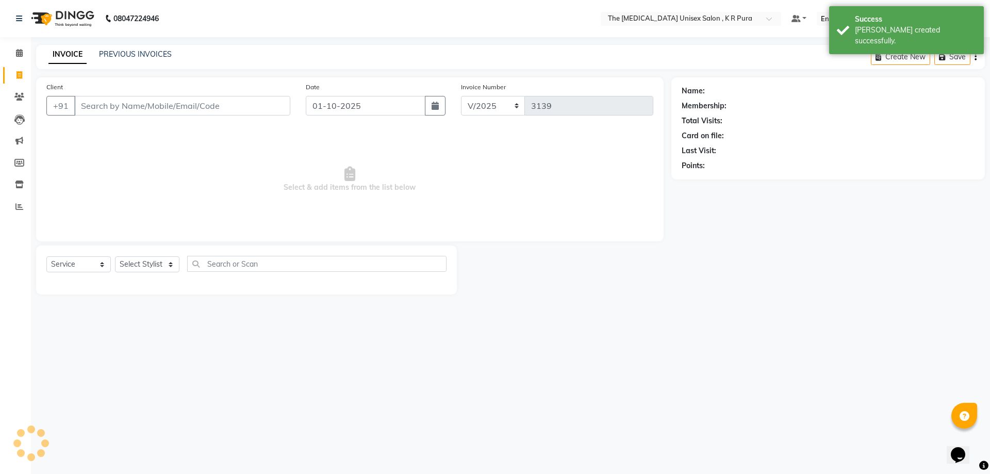
click at [104, 101] on input "Client" at bounding box center [182, 106] width 216 height 20
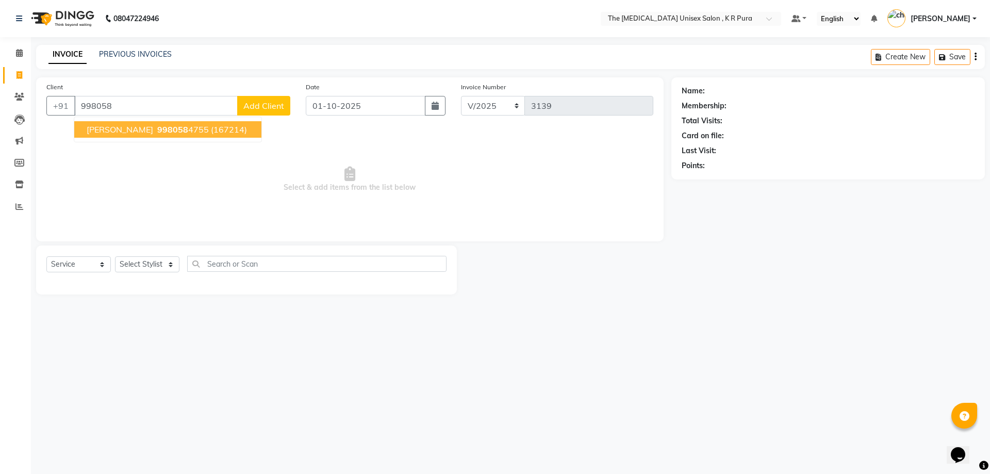
click at [180, 132] on span "998058" at bounding box center [172, 129] width 31 height 10
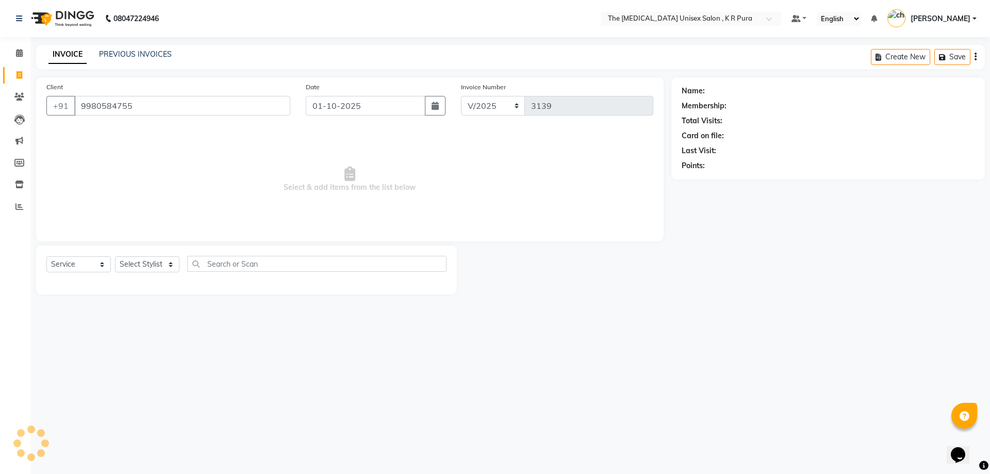
type input "9980584755"
select select "2: Object"
click at [146, 261] on select "Select Stylist [PERSON_NAME] [PERSON_NAME] [PERSON_NAME] [PERSON_NAME]" at bounding box center [147, 264] width 64 height 16
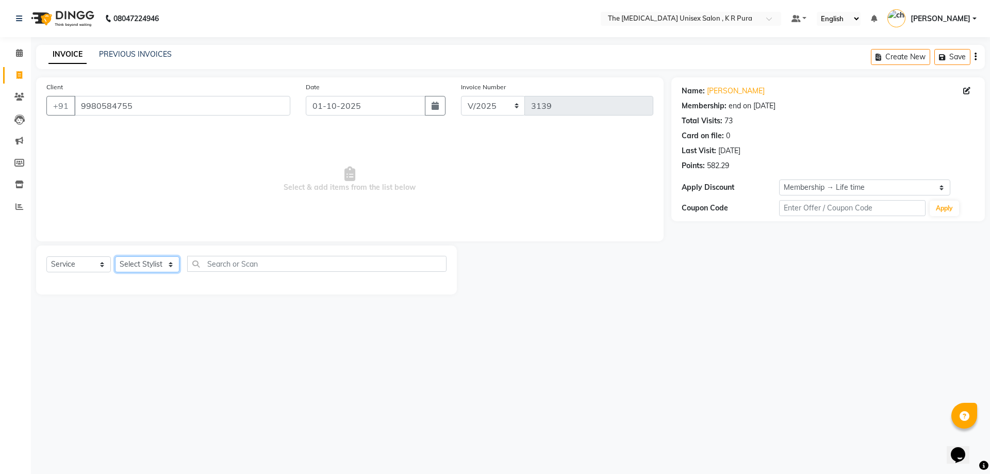
select select "88538"
click at [115, 256] on select "Select Stylist [PERSON_NAME] [PERSON_NAME] [PERSON_NAME] [PERSON_NAME]" at bounding box center [147, 264] width 64 height 16
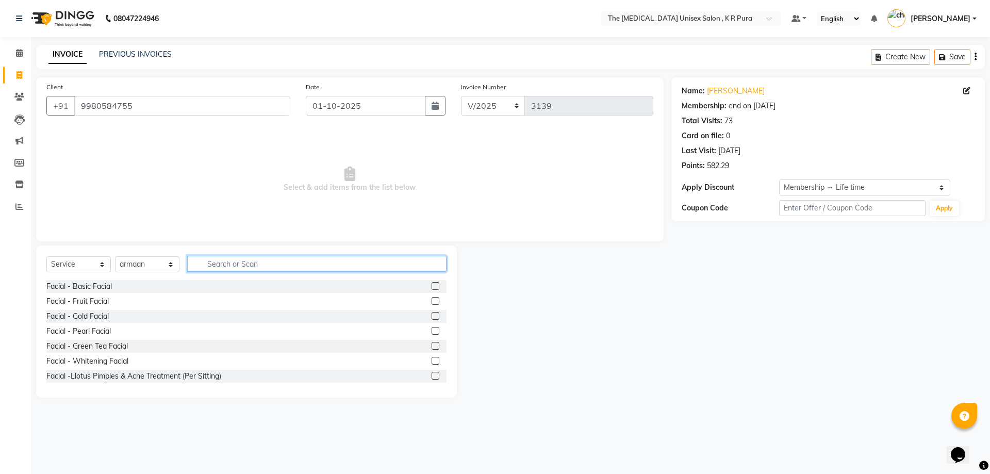
click at [239, 263] on input "text" at bounding box center [316, 264] width 259 height 16
type input "cut"
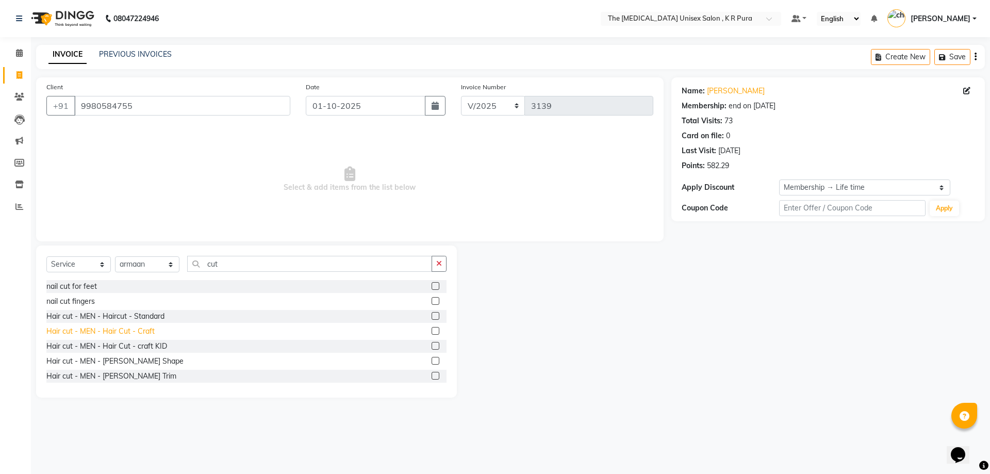
click at [134, 330] on div "Hair cut - MEN - Hair Cut - Craft" at bounding box center [100, 331] width 108 height 11
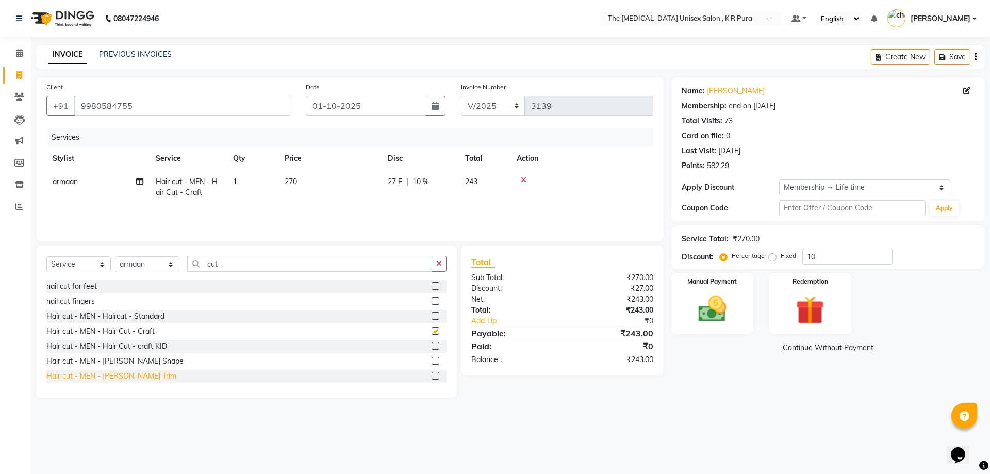
checkbox input "false"
click at [134, 360] on div "Hair cut - MEN - [PERSON_NAME] Shape" at bounding box center [114, 361] width 137 height 11
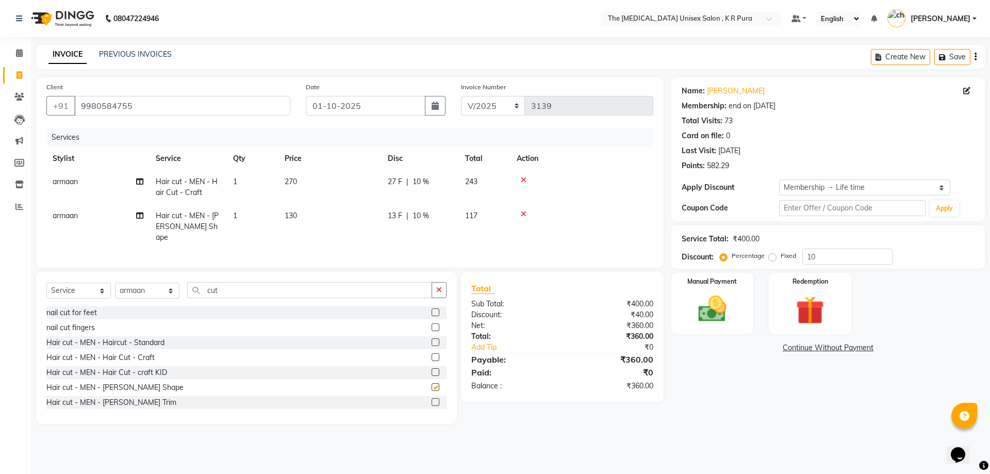
checkbox input "false"
click at [140, 283] on select "Select Stylist [PERSON_NAME] [PERSON_NAME] [PERSON_NAME] [PERSON_NAME]" at bounding box center [147, 290] width 64 height 16
select select "86388"
click at [115, 282] on select "Select Stylist [PERSON_NAME] [PERSON_NAME] [PERSON_NAME] [PERSON_NAME]" at bounding box center [147, 290] width 64 height 16
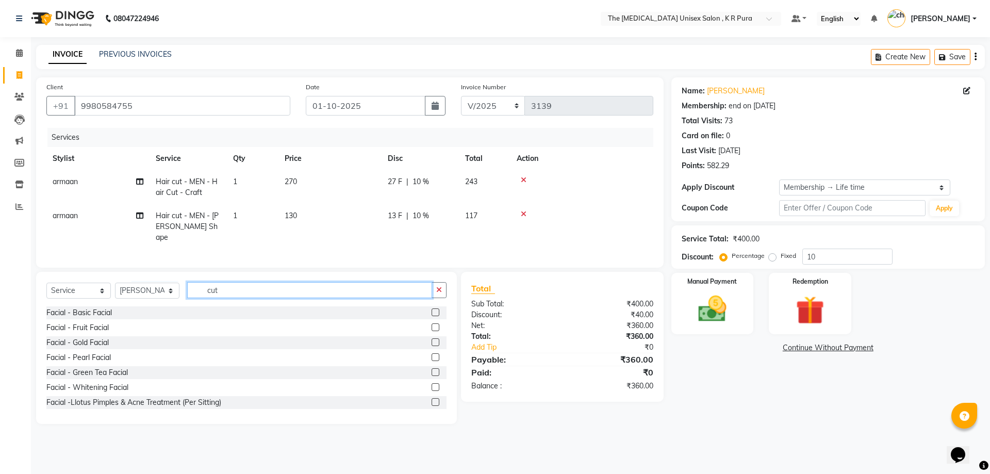
click at [228, 288] on input "cut" at bounding box center [309, 290] width 245 height 16
type input "c"
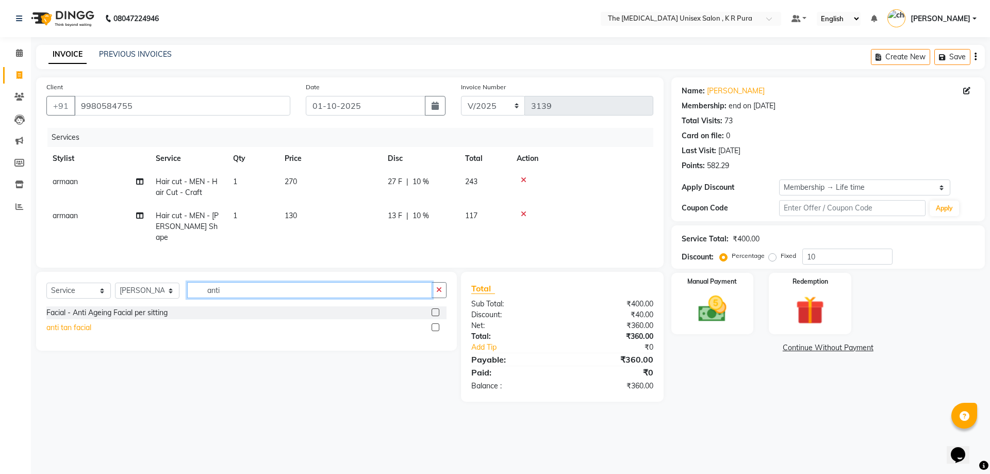
type input "anti"
click at [81, 322] on div "anti tan facial" at bounding box center [68, 327] width 45 height 11
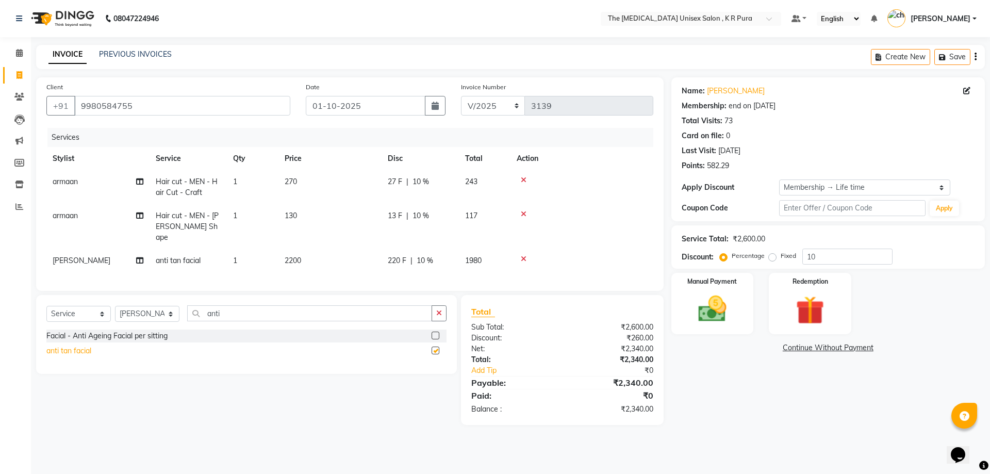
checkbox input "false"
click at [839, 254] on input "10" at bounding box center [847, 256] width 90 height 16
type input "15"
click at [730, 391] on div "Name: [PERSON_NAME] Membership: end on [DATE] Total Visits: 73 Card on file: 0 …" at bounding box center [831, 250] width 321 height 347
click at [720, 307] on img at bounding box center [712, 309] width 48 height 34
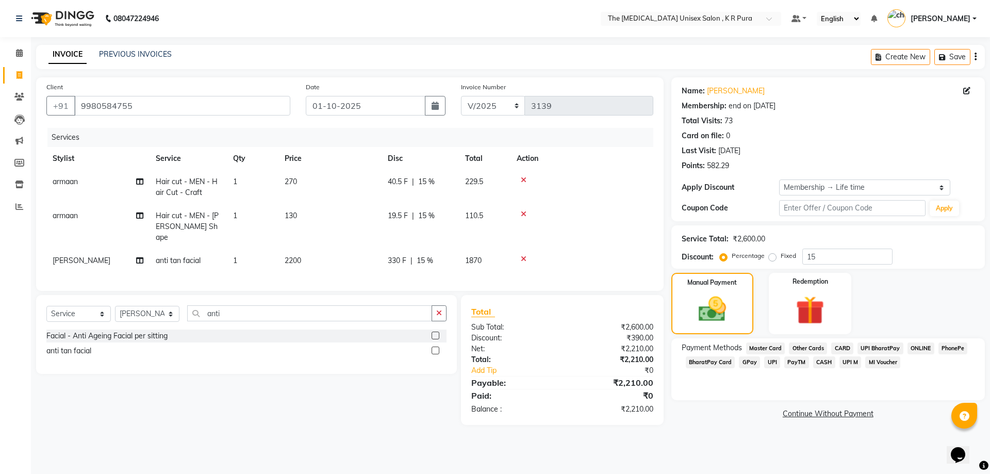
click at [962, 347] on span "PhonePe" at bounding box center [952, 348] width 29 height 12
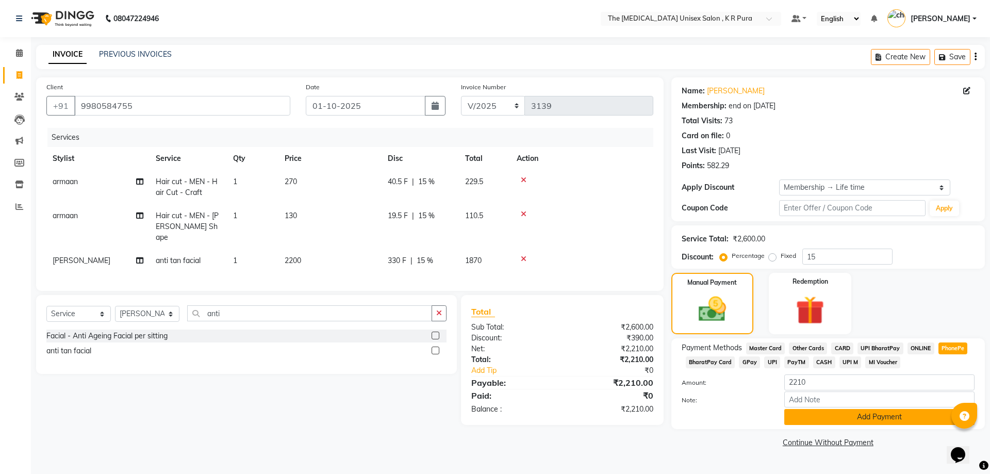
click at [868, 415] on button "Add Payment" at bounding box center [879, 417] width 190 height 16
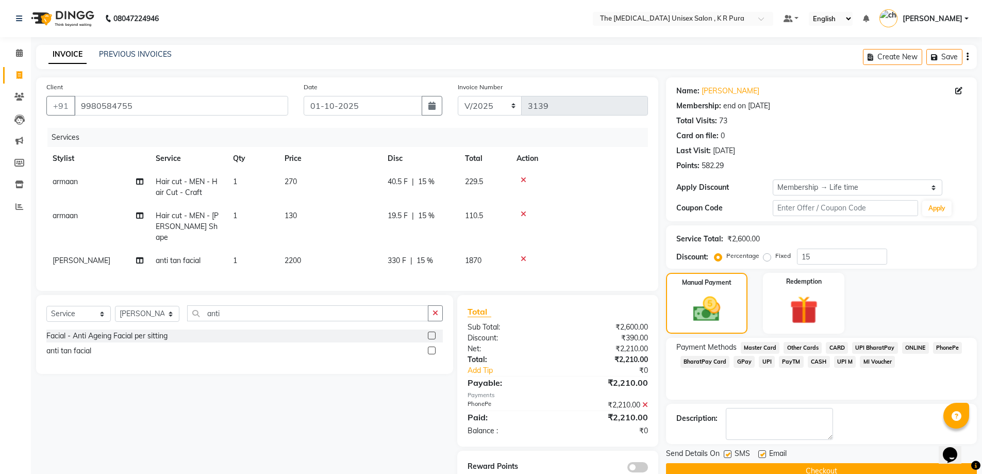
scroll to position [21, 0]
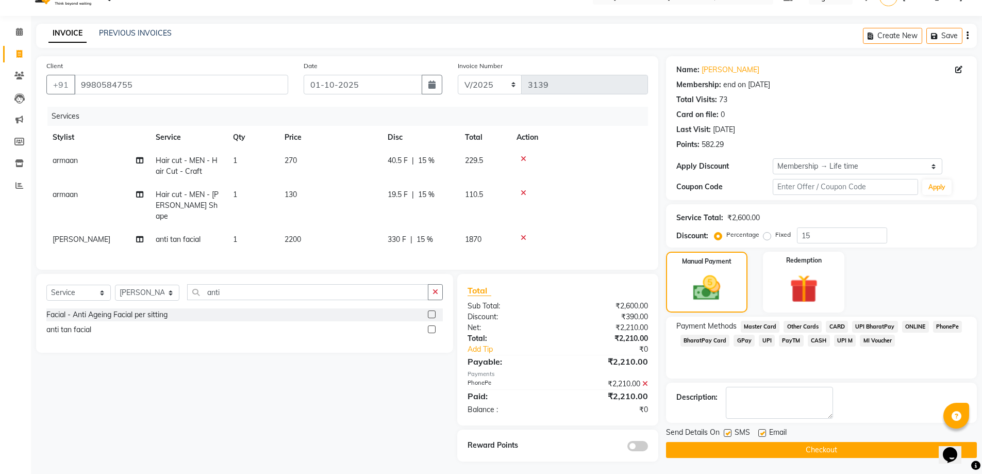
click at [839, 453] on button "Checkout" at bounding box center [821, 450] width 311 height 16
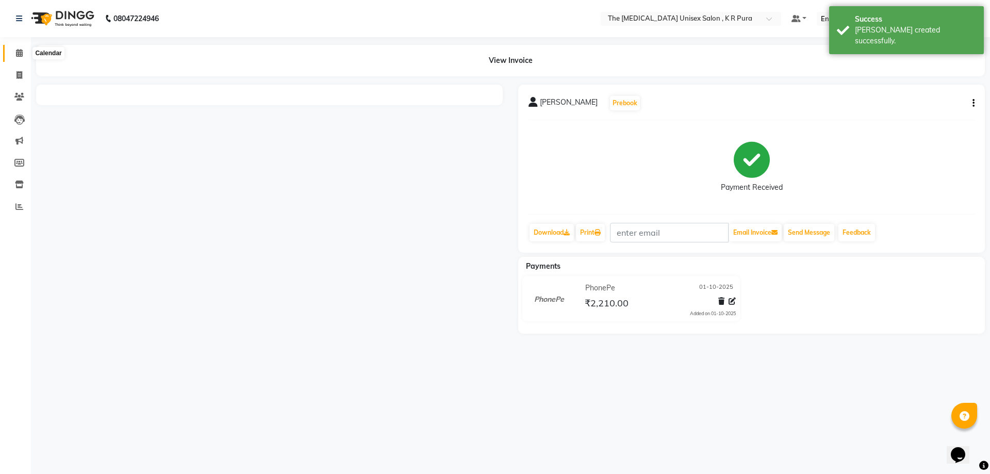
click at [15, 47] on link "Calendar" at bounding box center [15, 53] width 25 height 17
